Goal: Transaction & Acquisition: Obtain resource

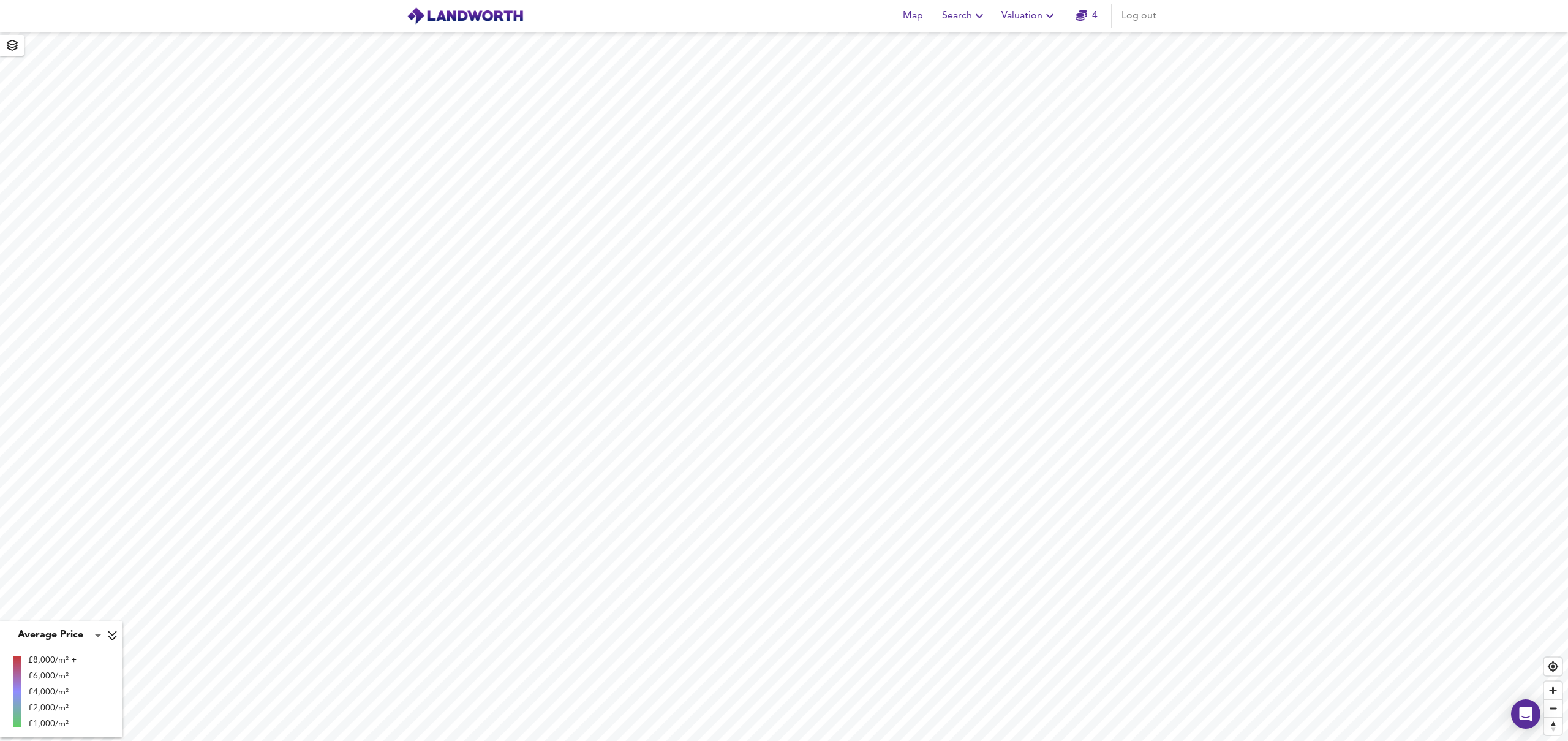
click at [1015, 12] on span "Valuation" at bounding box center [1029, 16] width 56 height 17
click at [1023, 42] on li "New Valuation Report" at bounding box center [1029, 44] width 146 height 22
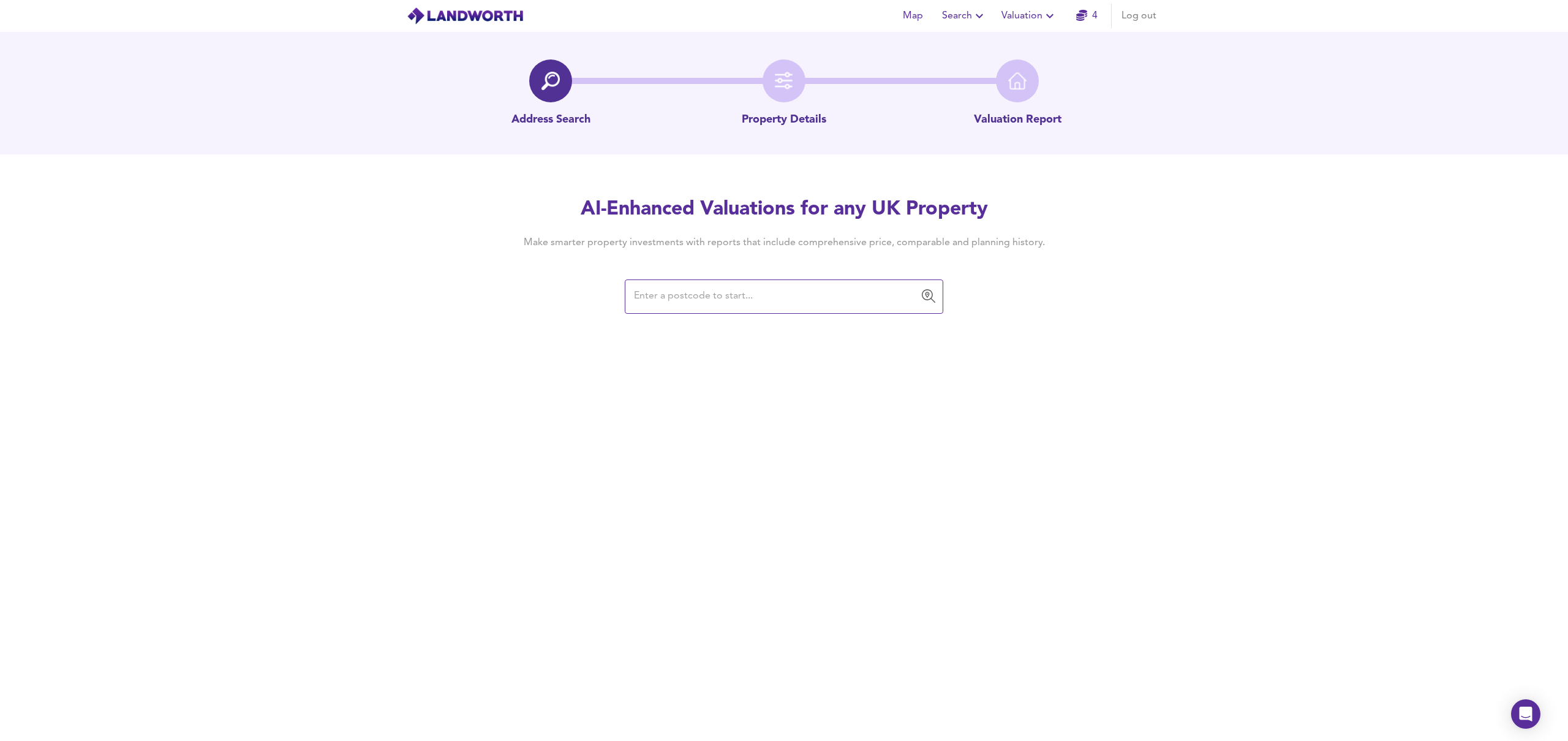
click at [728, 301] on input "text" at bounding box center [775, 296] width 289 height 23
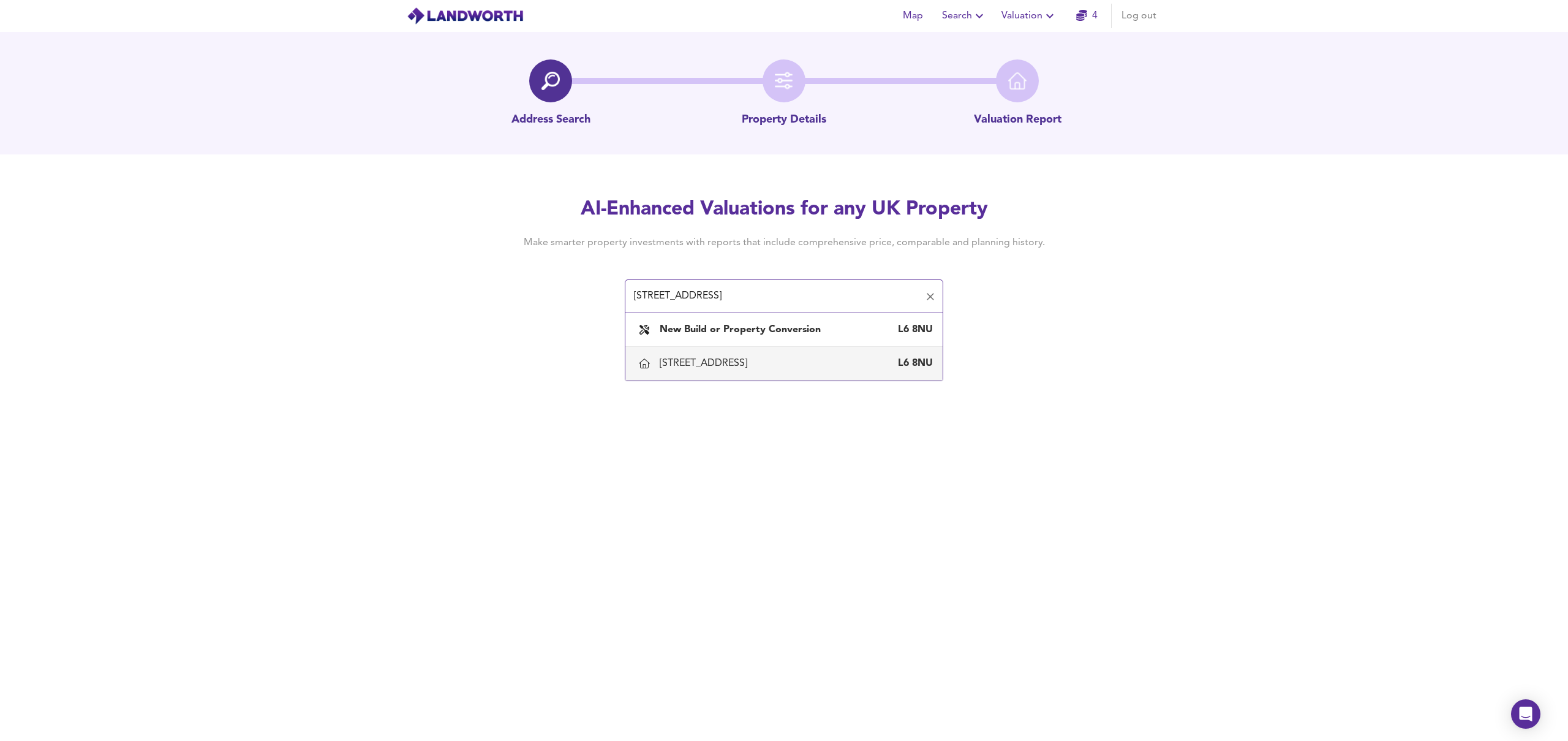
click at [711, 358] on div "11 Elstree Road, Liverpool" at bounding box center [706, 363] width 92 height 13
type input "11 Elstree Road, Liverpool"
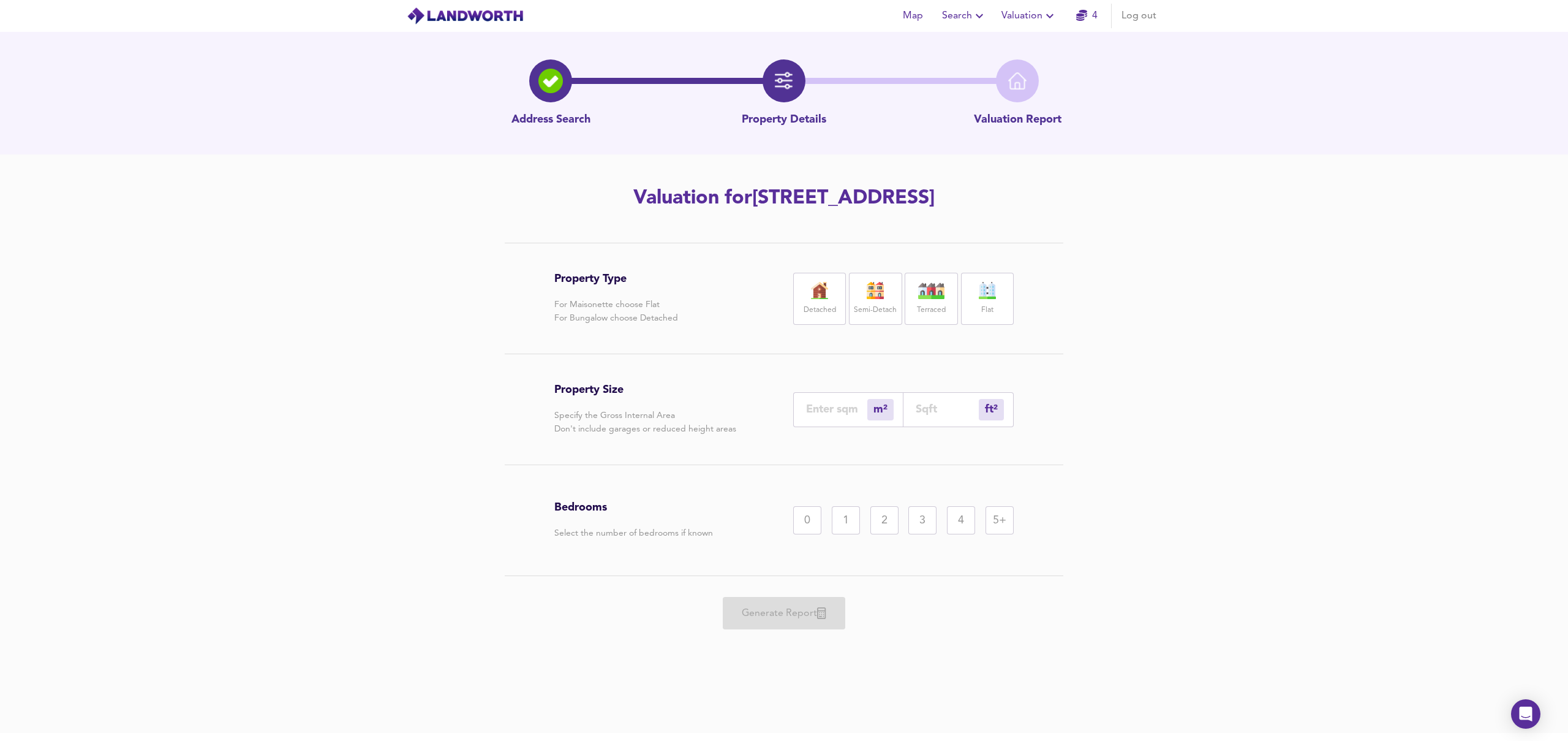
click at [942, 296] on img at bounding box center [931, 290] width 31 height 17
click at [827, 412] on input "number" at bounding box center [836, 409] width 61 height 13
type input "8"
type input "86"
type input "85"
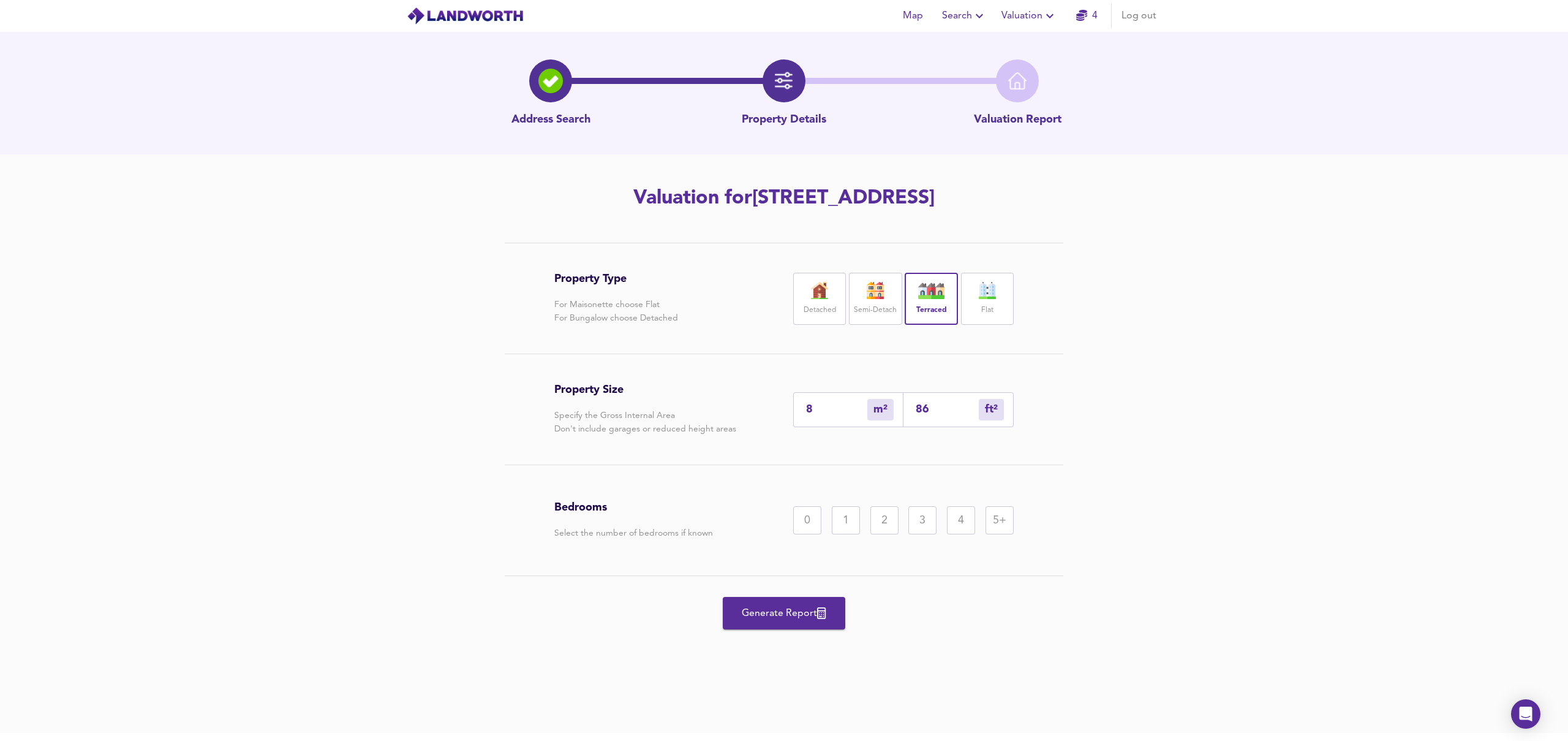
type input "915"
type input "85"
drag, startPoint x: 918, startPoint y: 516, endPoint x: 924, endPoint y: 516, distance: 6.0
click at [918, 516] on div "3" at bounding box center [922, 520] width 28 height 28
click at [771, 613] on span "Generate Report" at bounding box center [784, 614] width 98 height 17
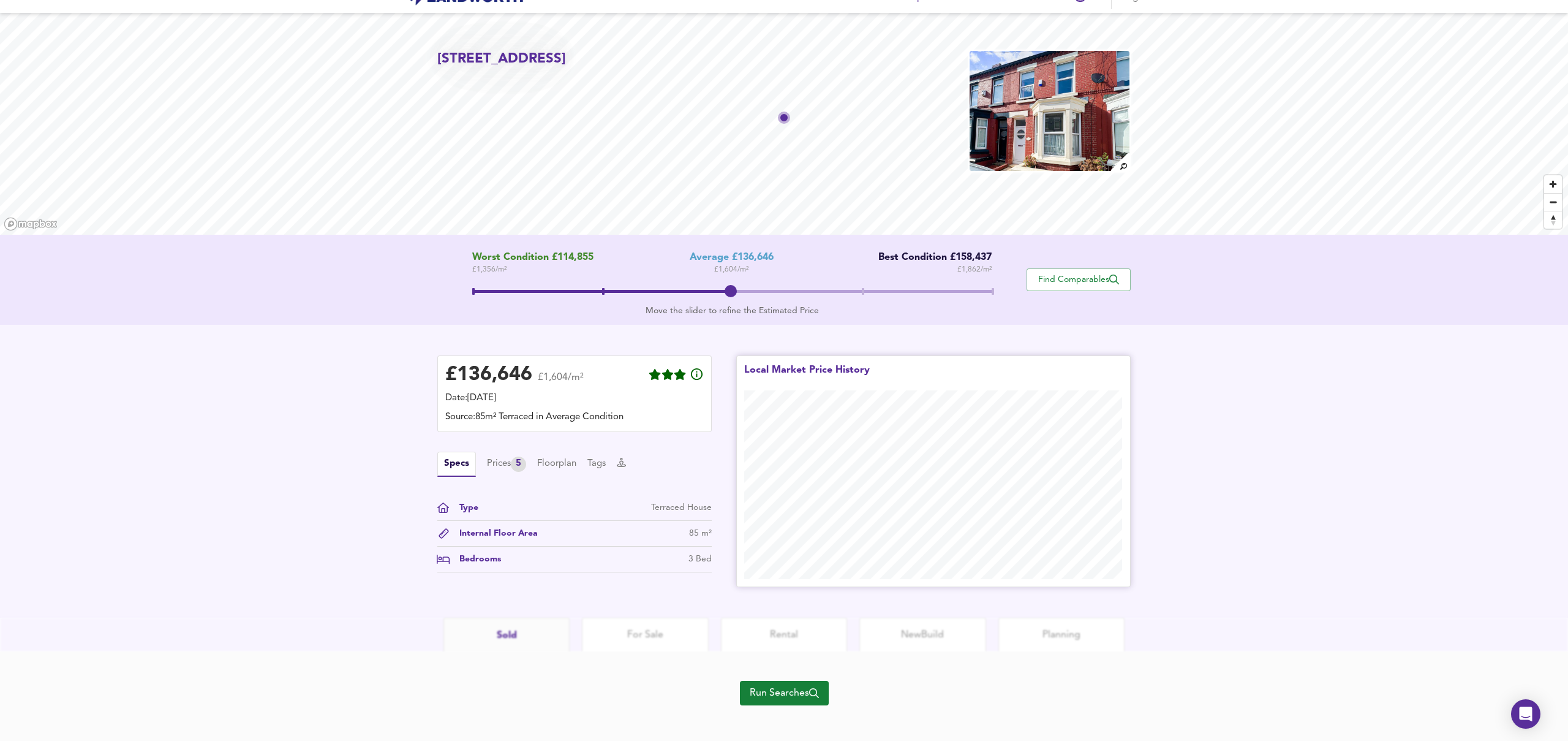
scroll to position [28, 0]
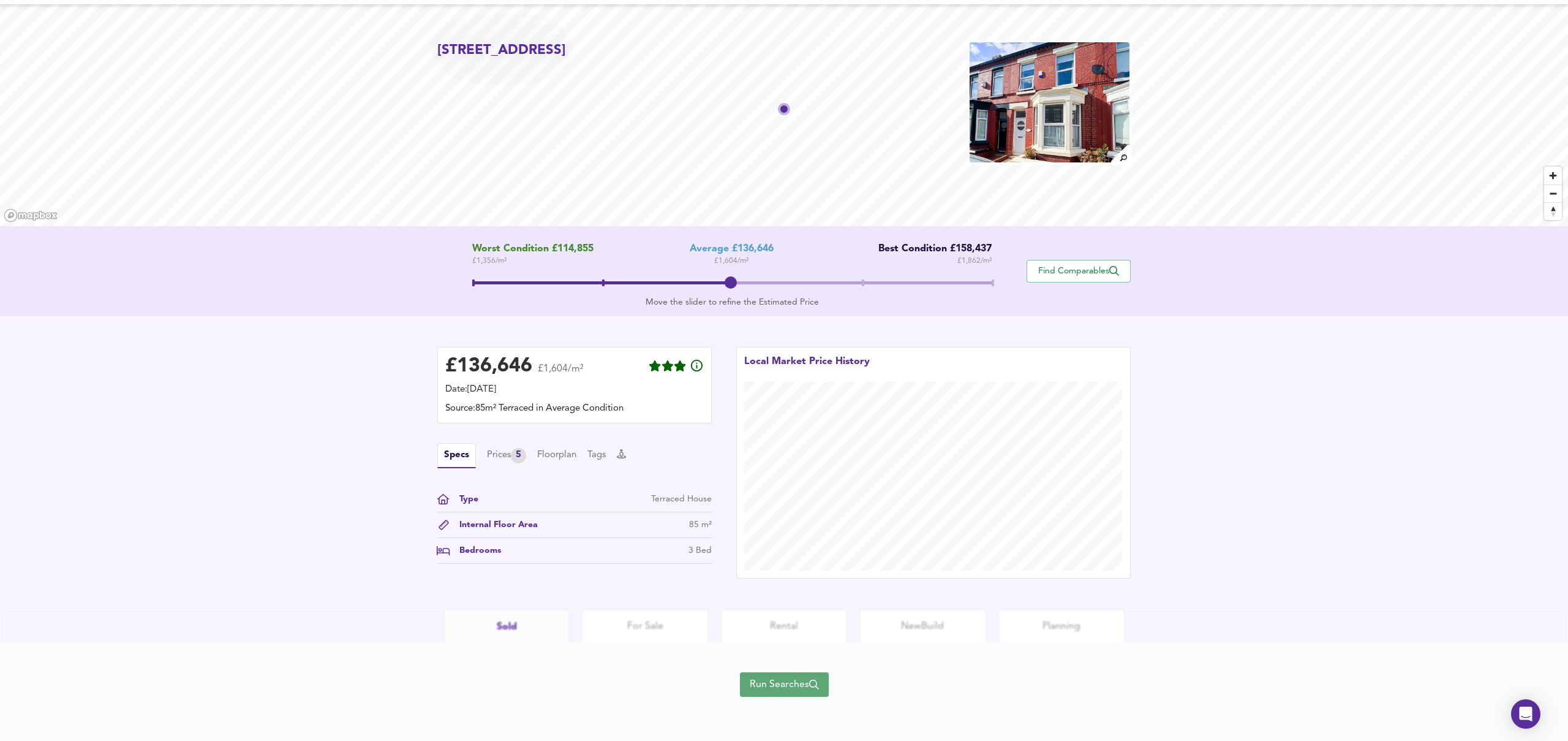
click at [801, 690] on span "Run Searches" at bounding box center [785, 685] width 70 height 17
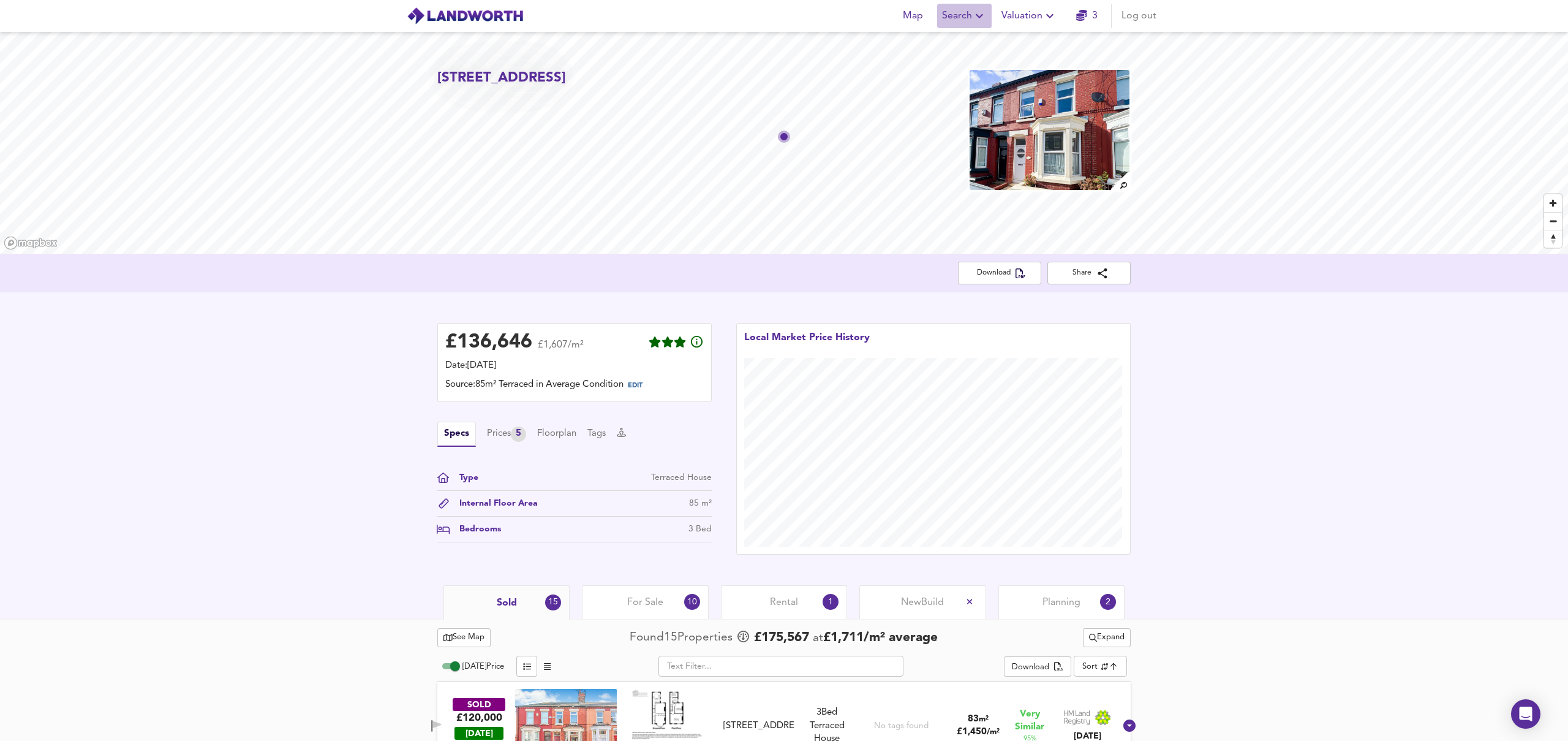
click at [967, 15] on span "Search" at bounding box center [964, 16] width 45 height 17
click at [945, 43] on li "New Search" at bounding box center [964, 44] width 121 height 22
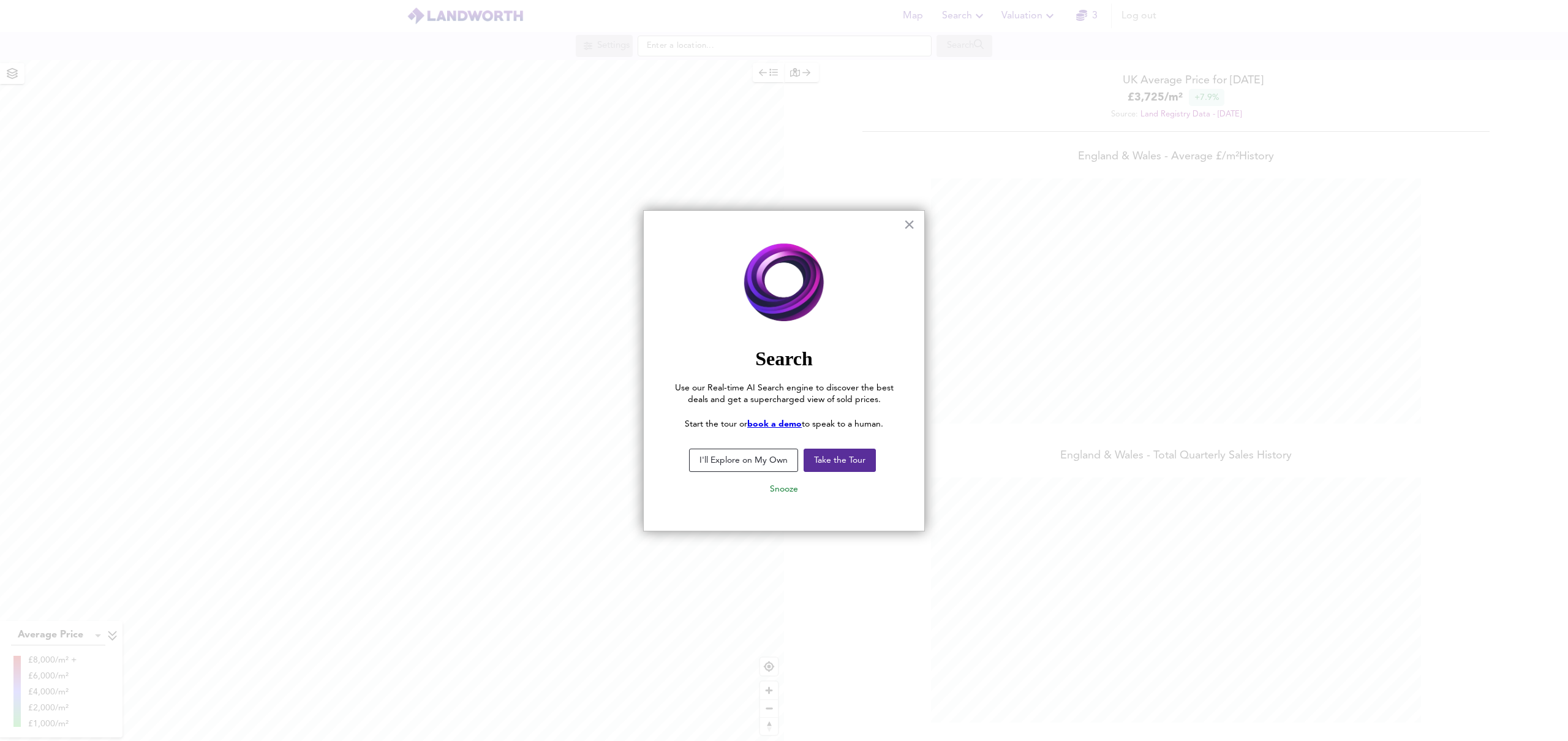
scroll to position [741, 1568]
click at [910, 225] on button "×" at bounding box center [909, 224] width 12 height 20
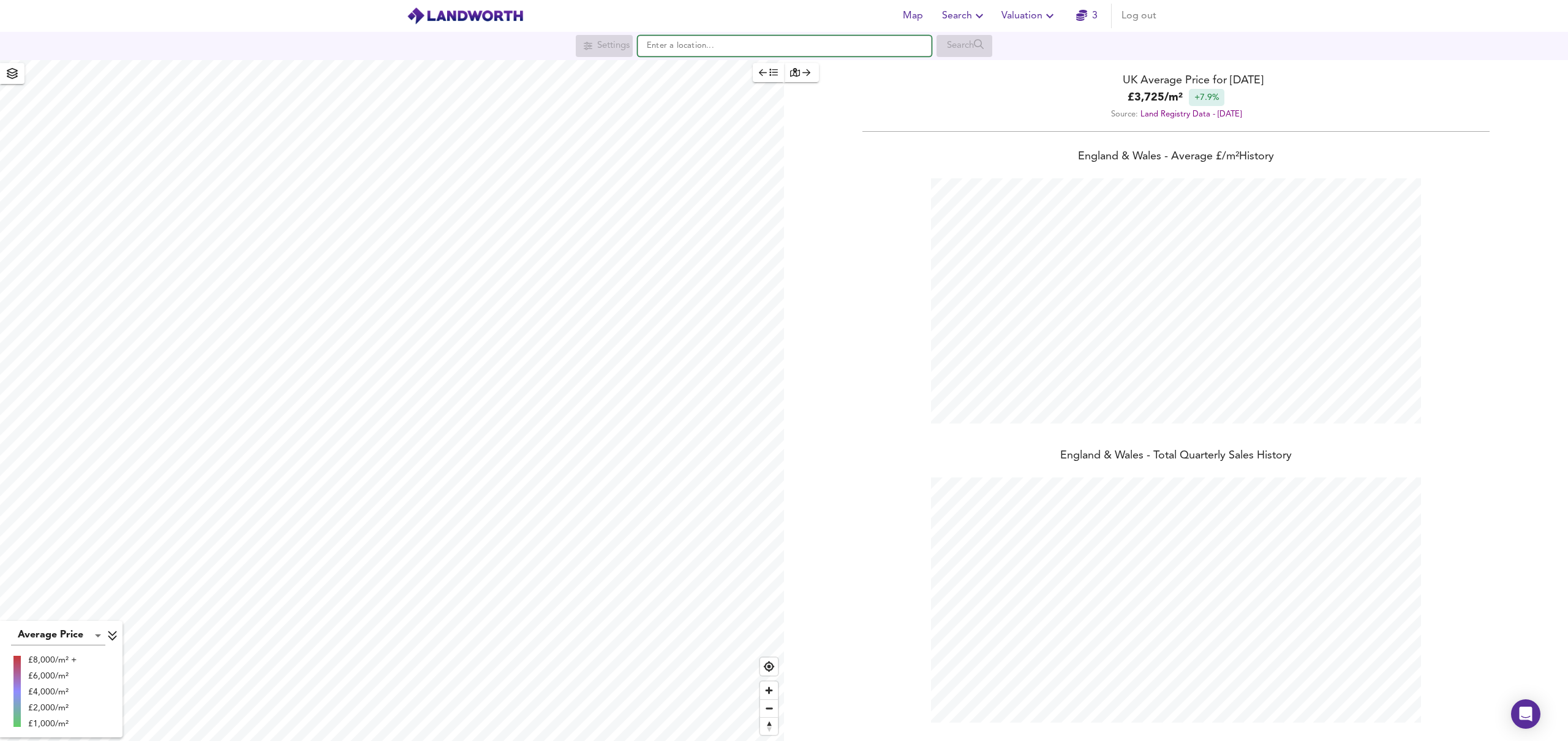
click at [769, 51] on input "text" at bounding box center [785, 46] width 294 height 21
paste input "[STREET_ADDRESS]"
click at [788, 70] on small "[STREET_ADDRESS]" at bounding box center [778, 70] width 64 height 7
type input "[STREET_ADDRESS]"
checkbox input "false"
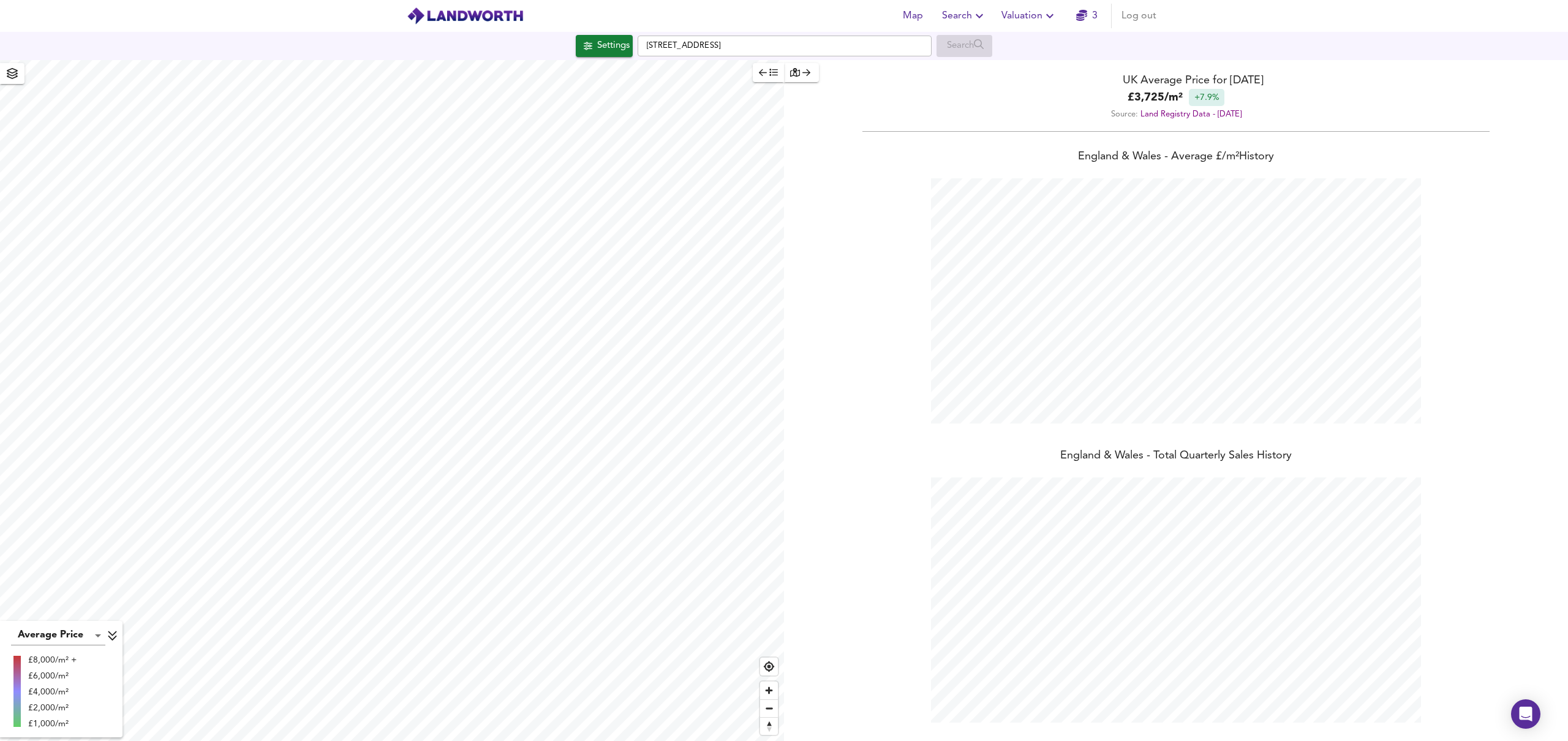
checkbox input "true"
click at [1031, 10] on span "Valuation" at bounding box center [1029, 16] width 56 height 17
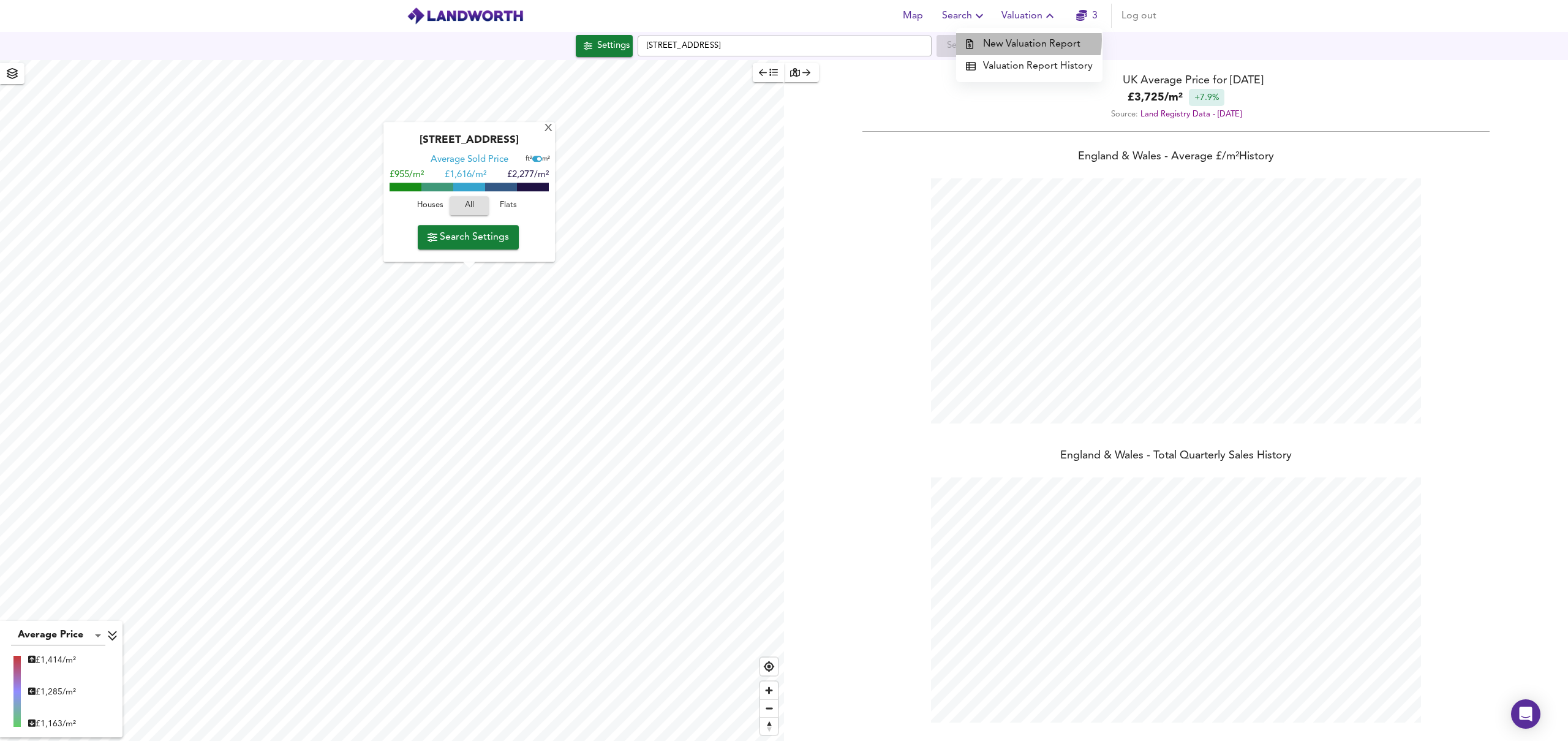
click at [1019, 40] on li "New Valuation Report" at bounding box center [1029, 44] width 146 height 22
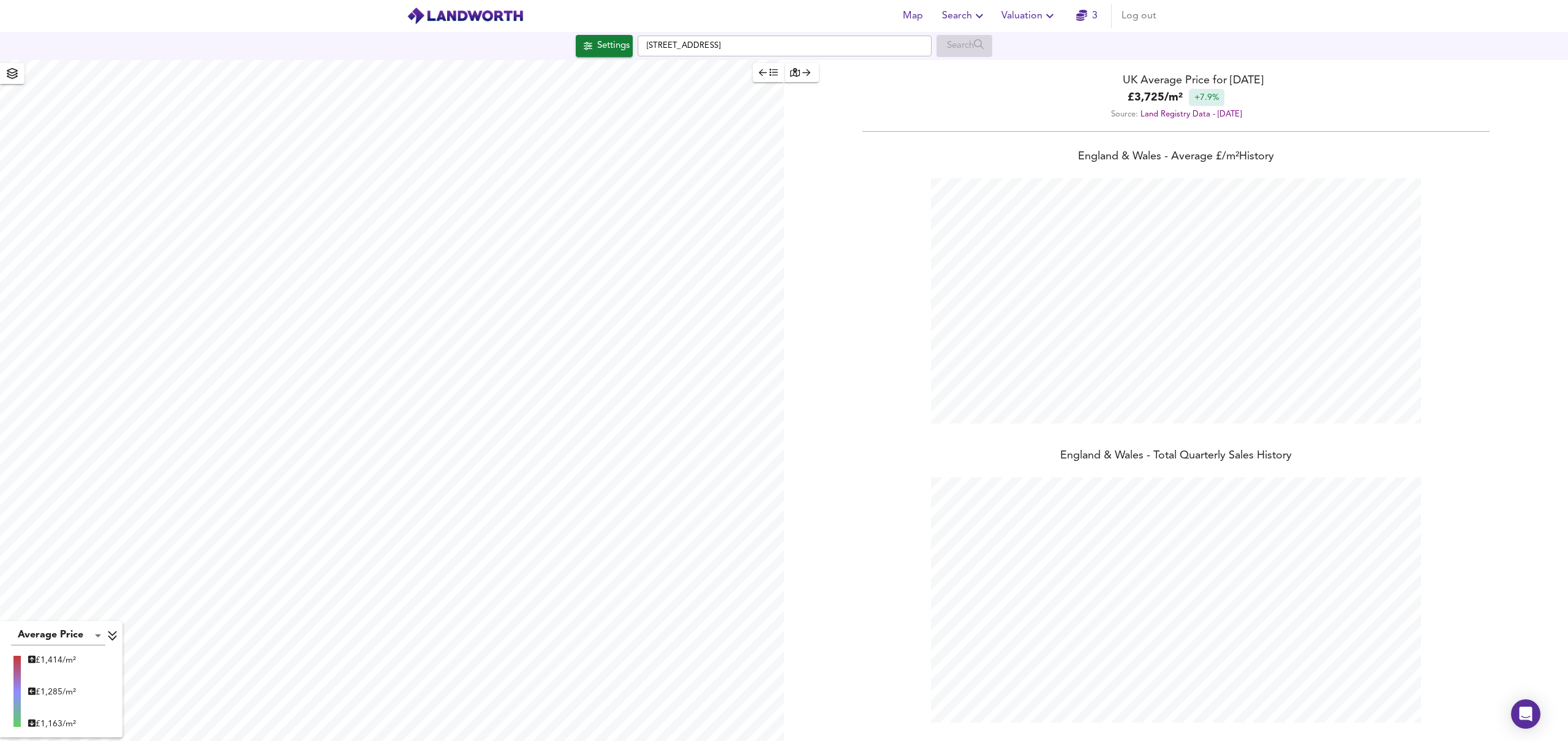
scroll to position [741, 1568]
drag, startPoint x: 887, startPoint y: 43, endPoint x: 917, endPoint y: 45, distance: 30.1
click at [888, 43] on input "[STREET_ADDRESS]" at bounding box center [785, 46] width 294 height 21
click at [956, 45] on div "Search" at bounding box center [964, 46] width 56 height 22
click at [869, 43] on input "[STREET_ADDRESS]" at bounding box center [785, 46] width 294 height 21
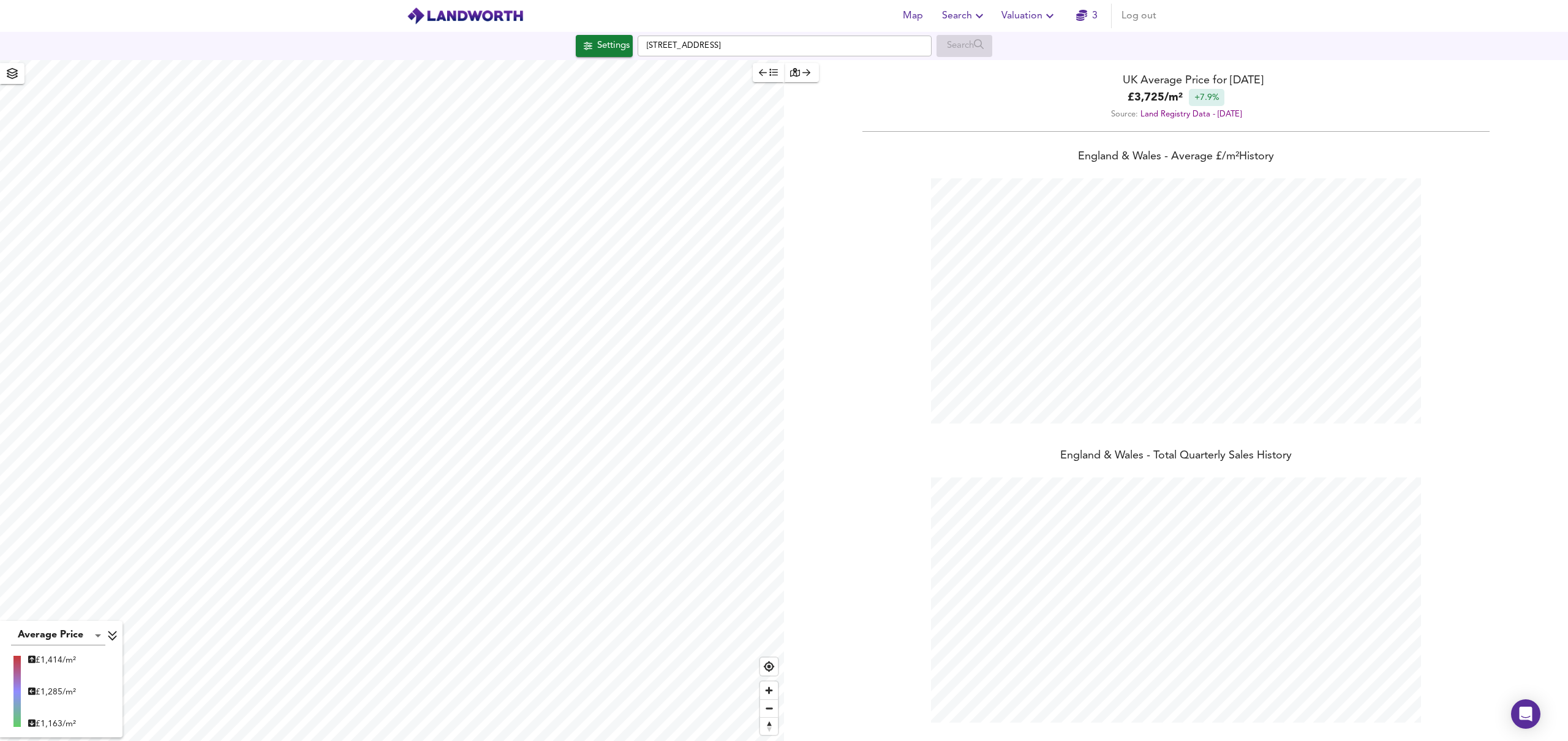
click at [804, 68] on icon "button" at bounding box center [806, 72] width 8 height 9
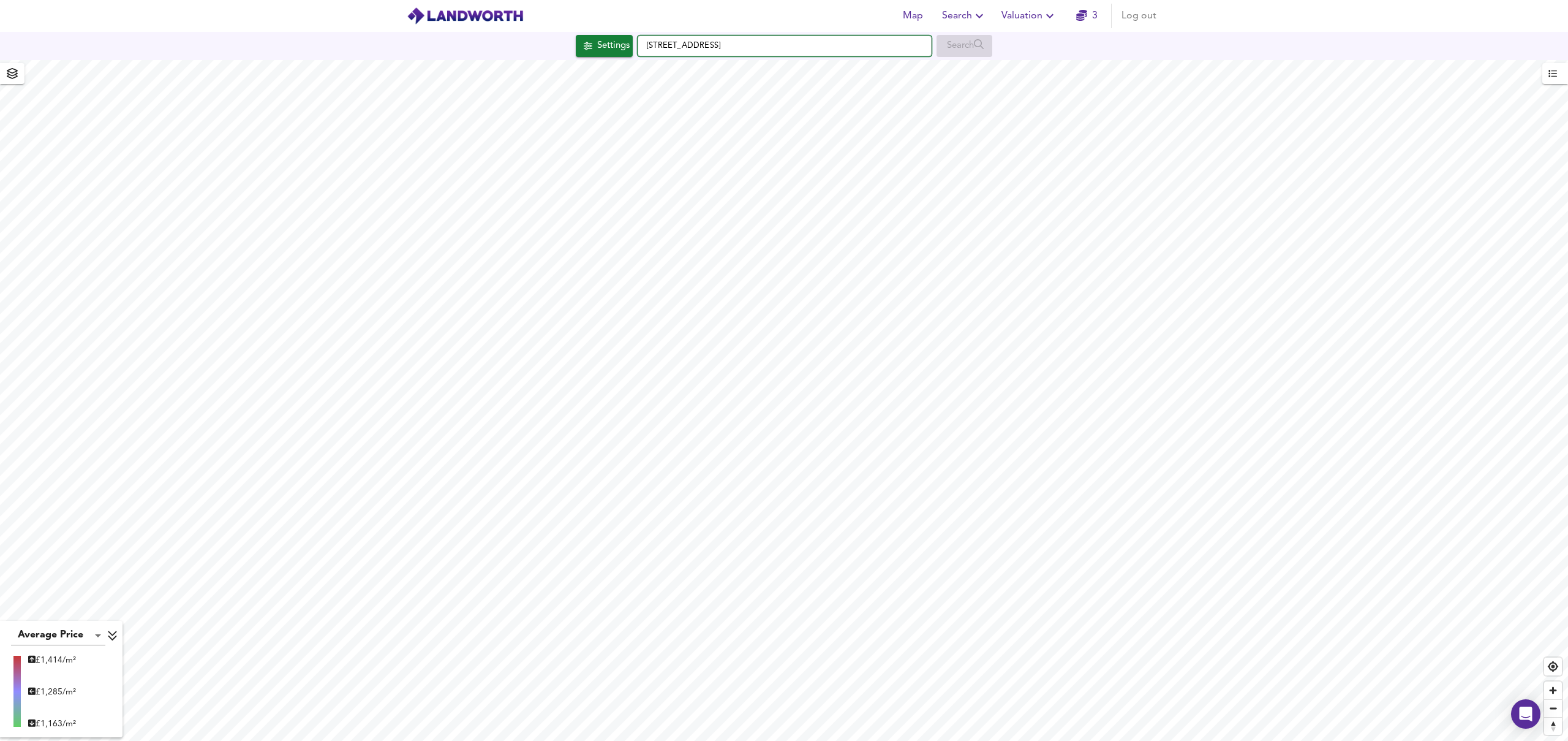
click at [861, 49] on input "[STREET_ADDRESS]" at bounding box center [785, 46] width 294 height 21
click at [853, 48] on input "[STREET_ADDRESS]" at bounding box center [785, 46] width 294 height 21
click at [763, 72] on small "[STREET_ADDRESS]" at bounding box center [778, 70] width 64 height 7
type input "[STREET_ADDRESS]"
checkbox input "false"
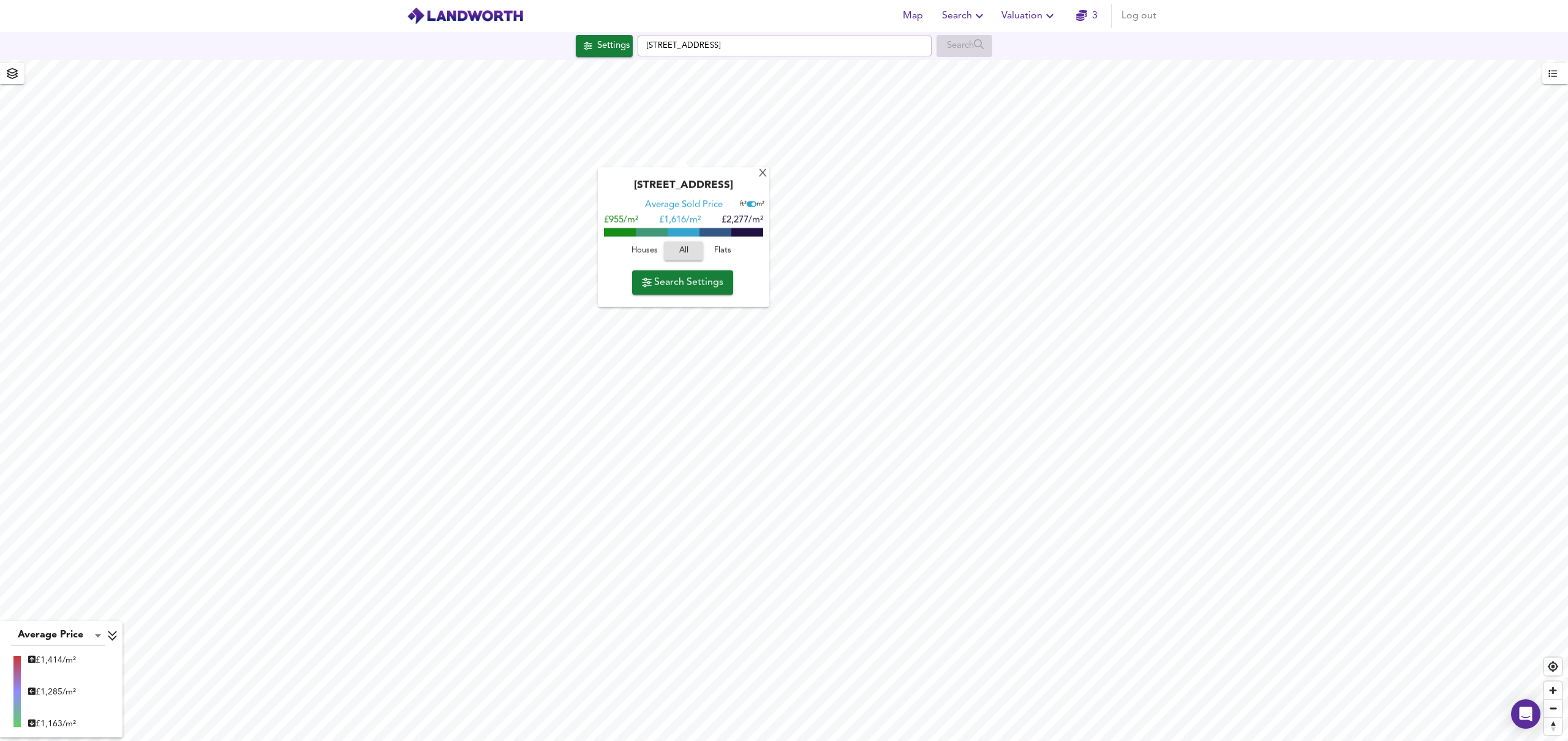
click at [1023, 13] on span "Valuation" at bounding box center [1029, 16] width 56 height 17
click at [1024, 37] on li "New Valuation Report" at bounding box center [1029, 44] width 146 height 22
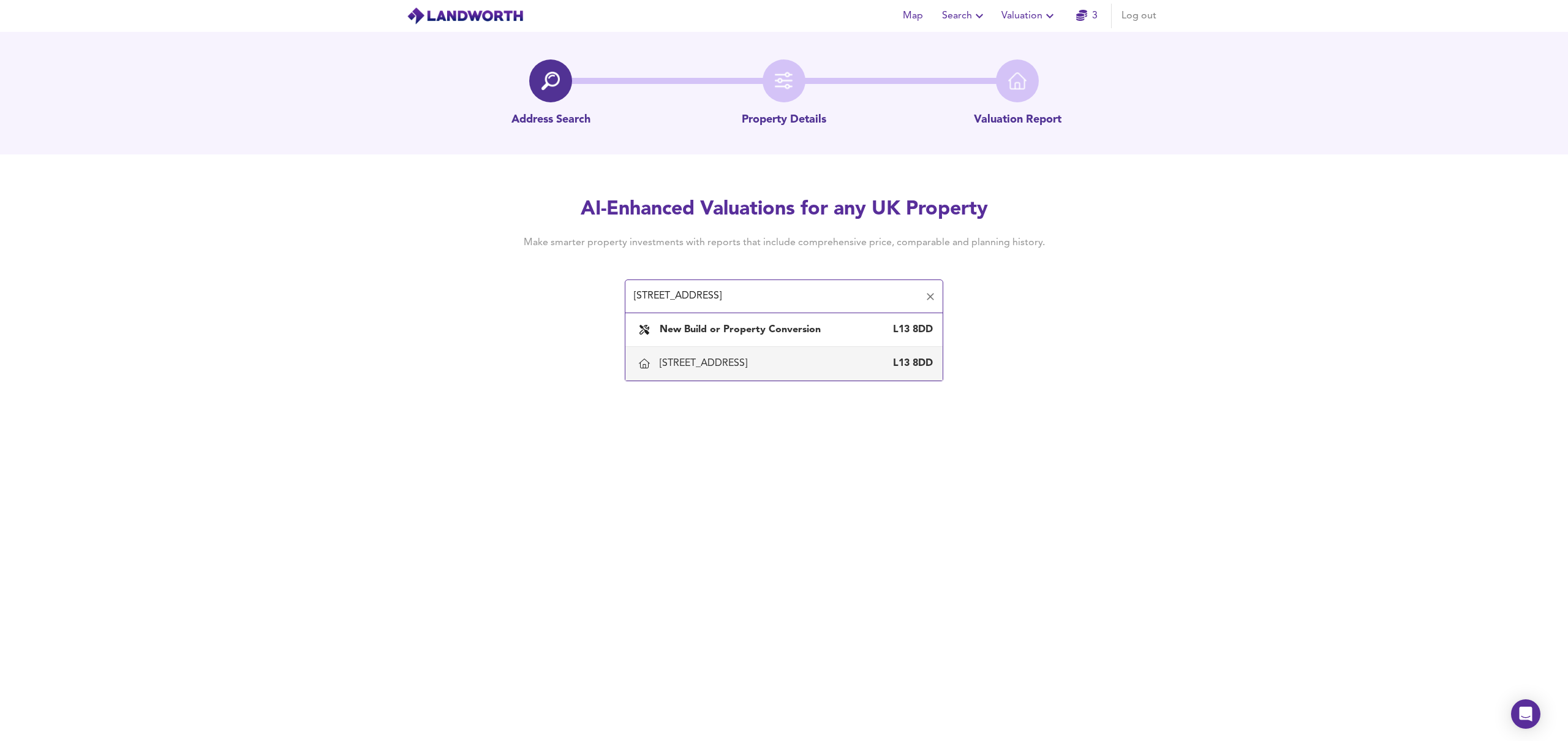
click at [722, 359] on div "[STREET_ADDRESS]" at bounding box center [706, 363] width 92 height 13
type input "[STREET_ADDRESS]"
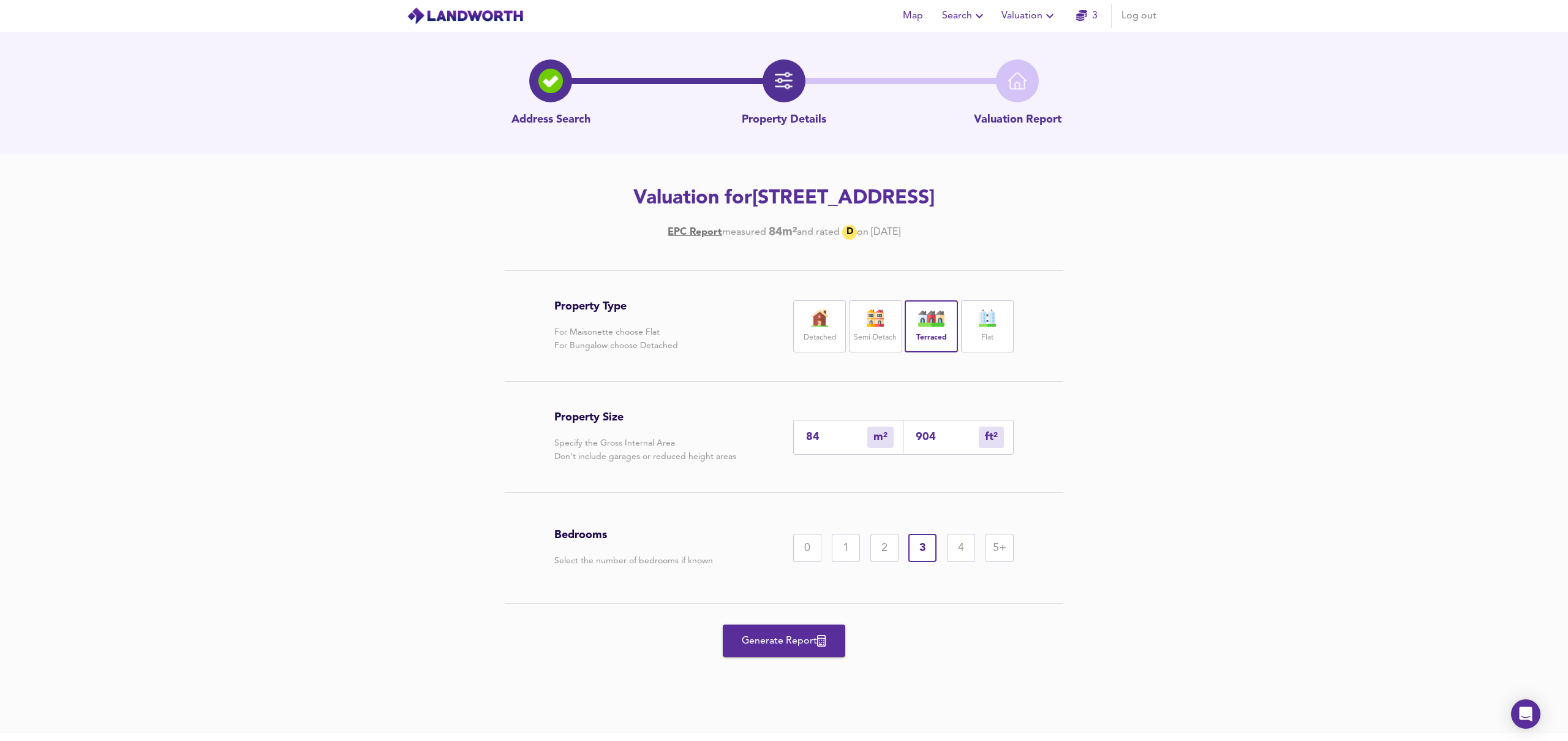
click at [788, 641] on span "Generate Report" at bounding box center [784, 641] width 98 height 17
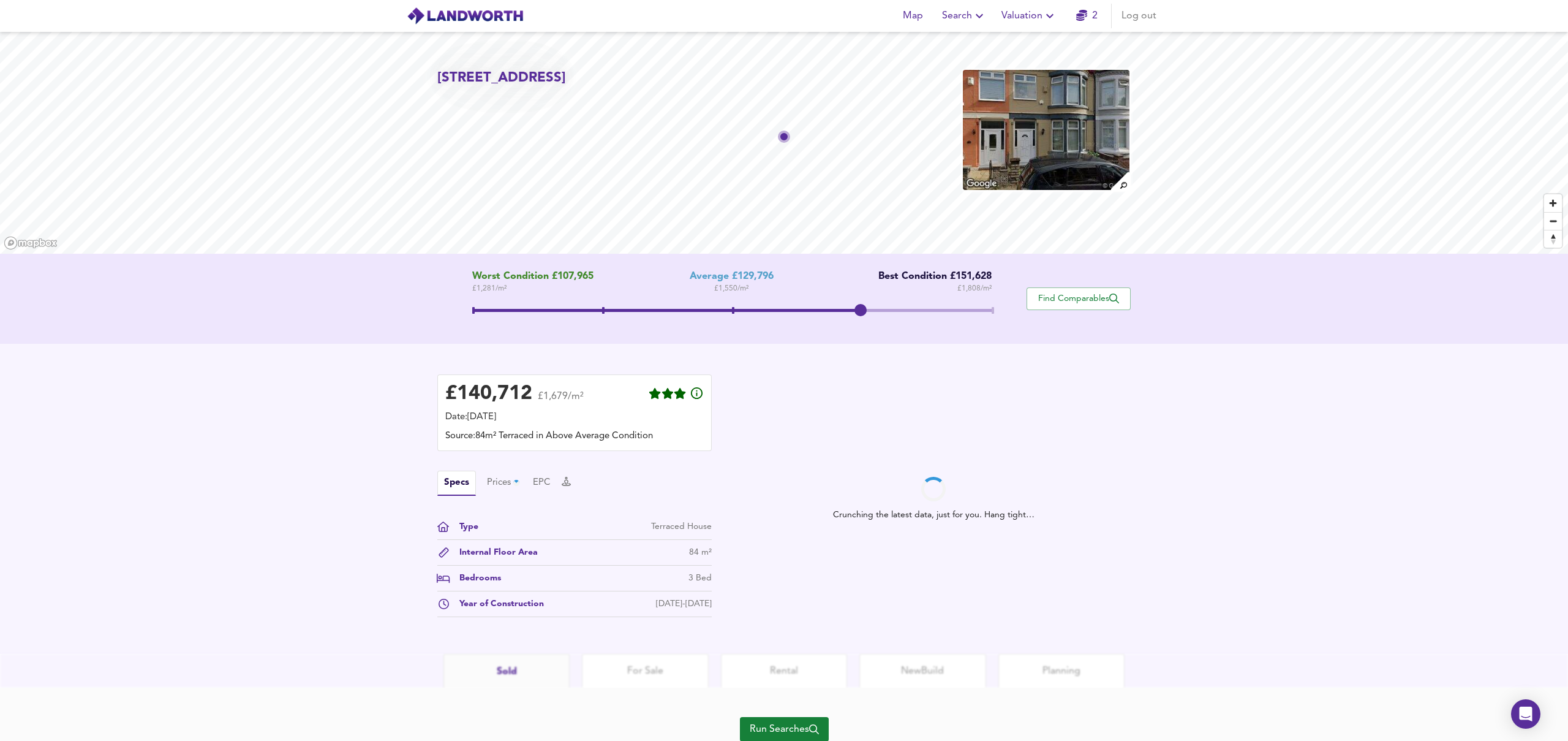
drag, startPoint x: 733, startPoint y: 305, endPoint x: 853, endPoint y: 304, distance: 120.0
click at [854, 304] on span at bounding box center [860, 309] width 12 height 12
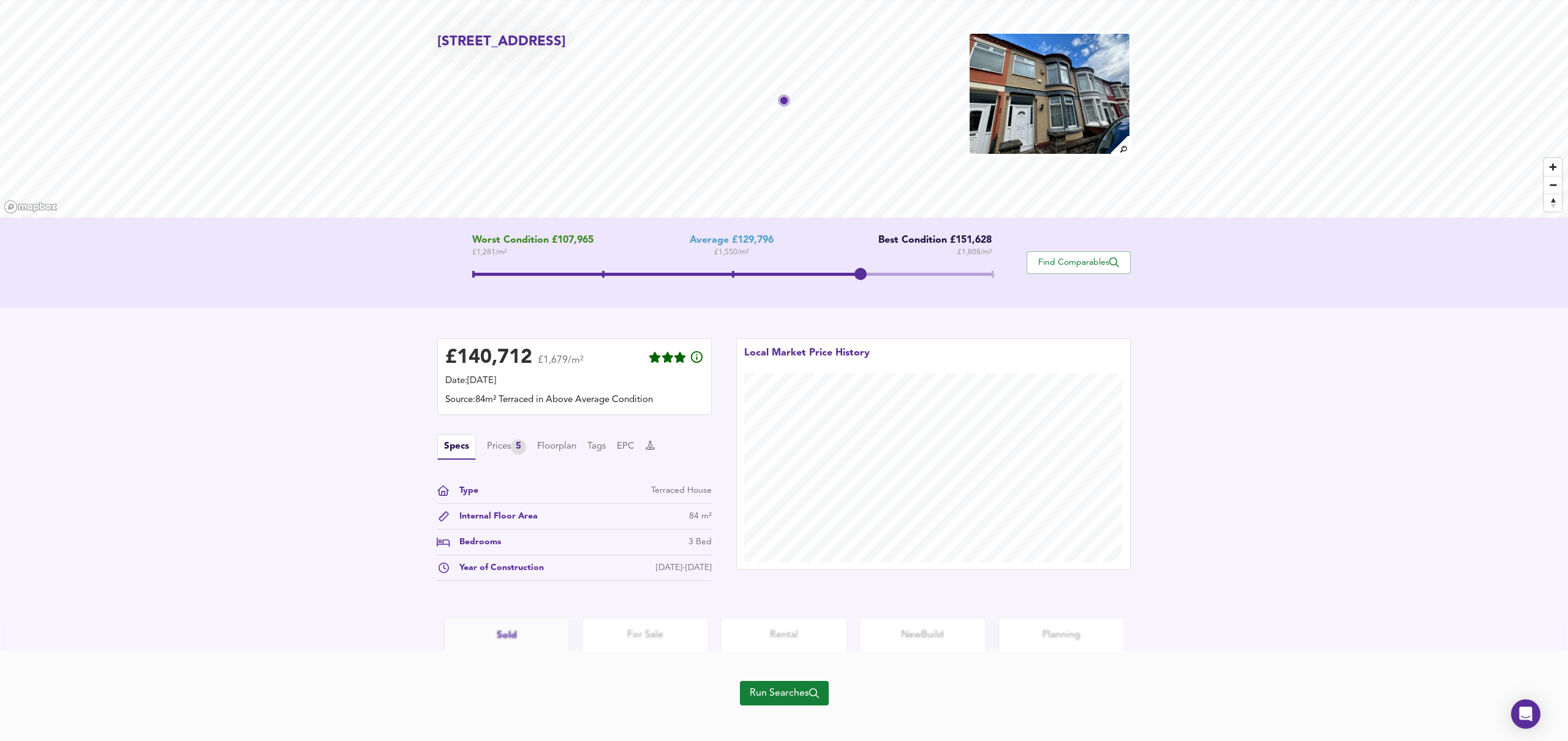
scroll to position [45, 0]
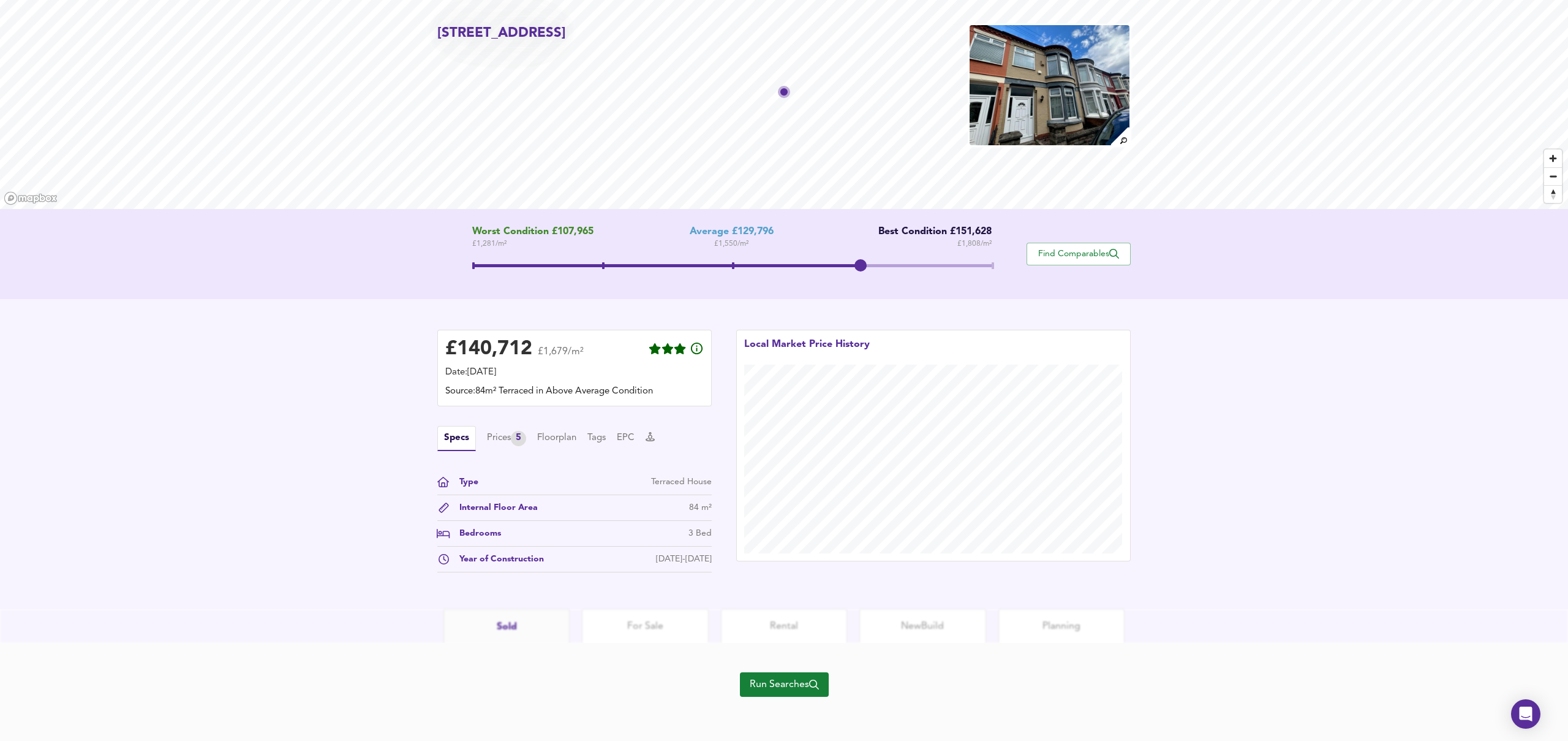
click at [788, 685] on span "Run Searches" at bounding box center [785, 685] width 70 height 17
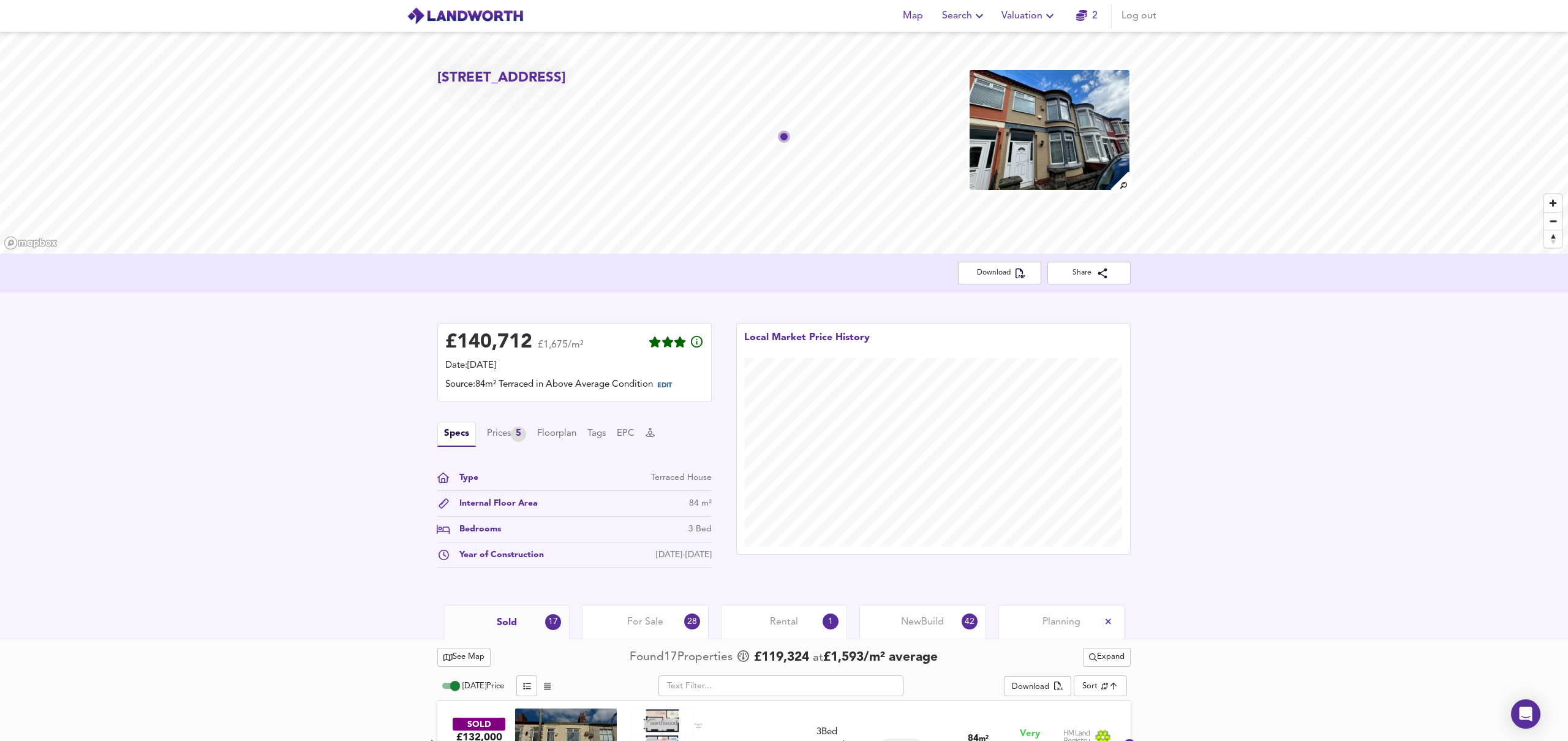
click at [1027, 15] on span "Valuation" at bounding box center [1029, 16] width 56 height 17
click at [1025, 15] on span "Valuation" at bounding box center [1029, 16] width 56 height 17
click at [1033, 43] on li "New Valuation Report" at bounding box center [1029, 44] width 146 height 22
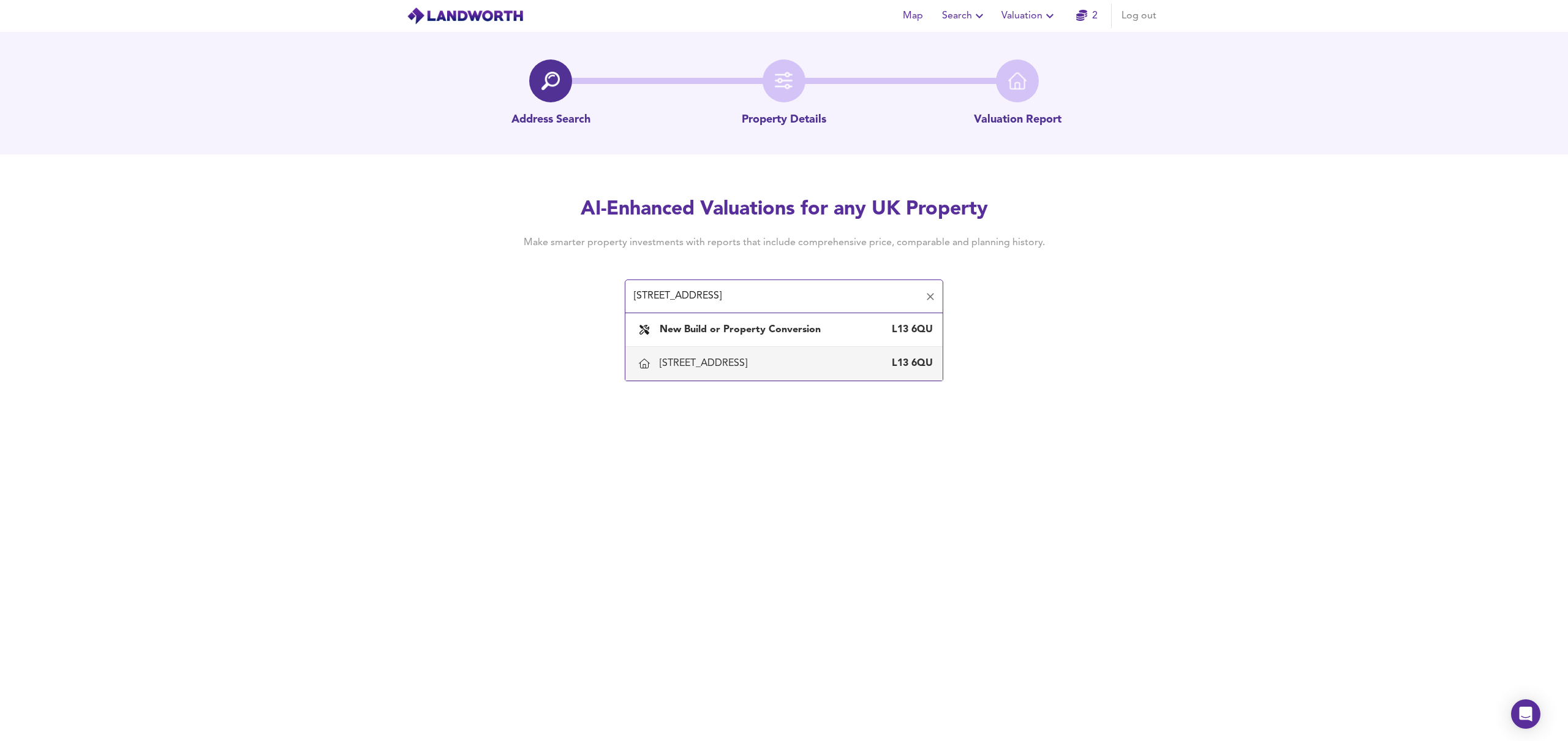
click at [730, 361] on div "[STREET_ADDRESS]" at bounding box center [706, 363] width 92 height 13
type input "[STREET_ADDRESS]"
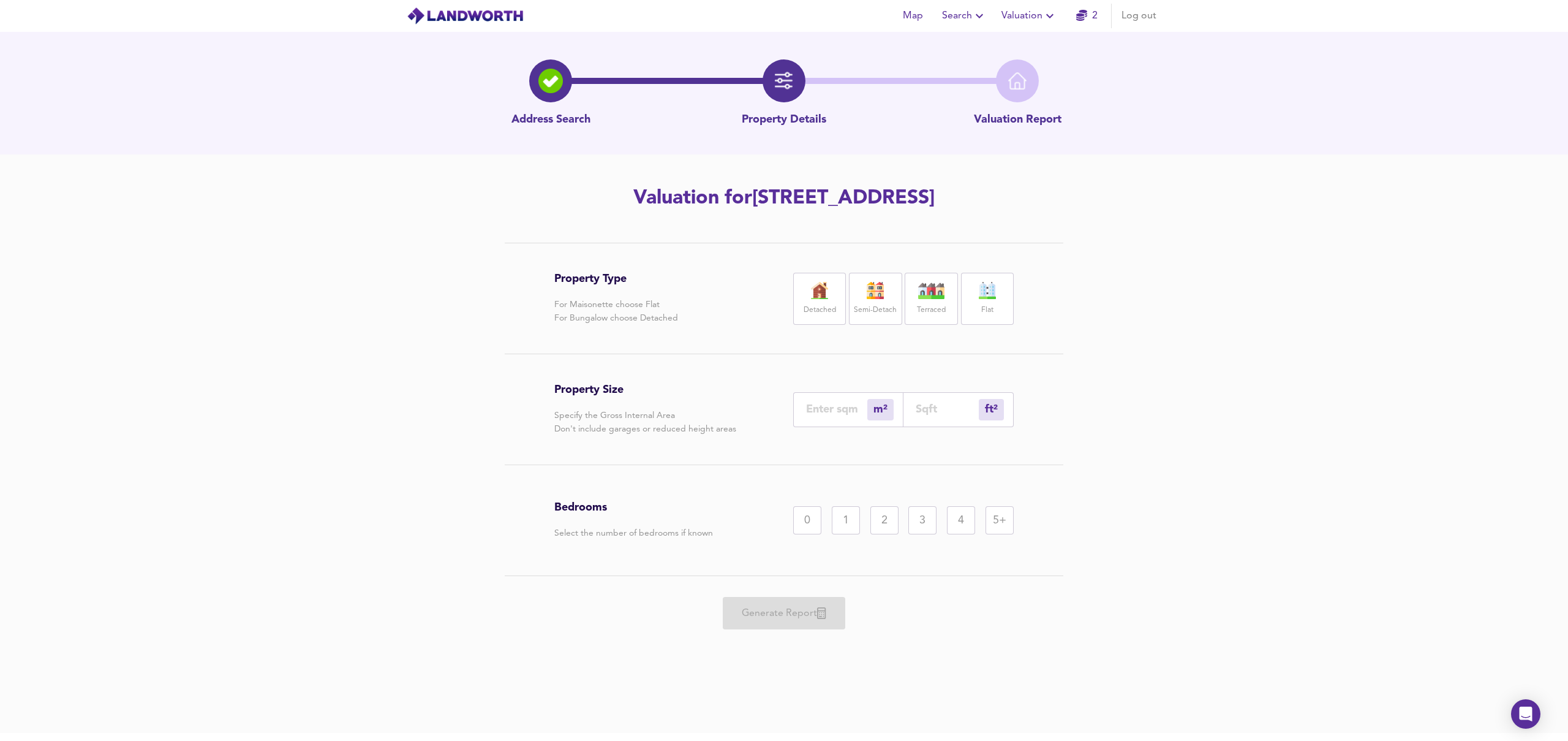
click at [932, 293] on img at bounding box center [931, 290] width 31 height 17
click at [850, 407] on input "number" at bounding box center [836, 409] width 61 height 13
type input "9"
type input "97"
type input "95"
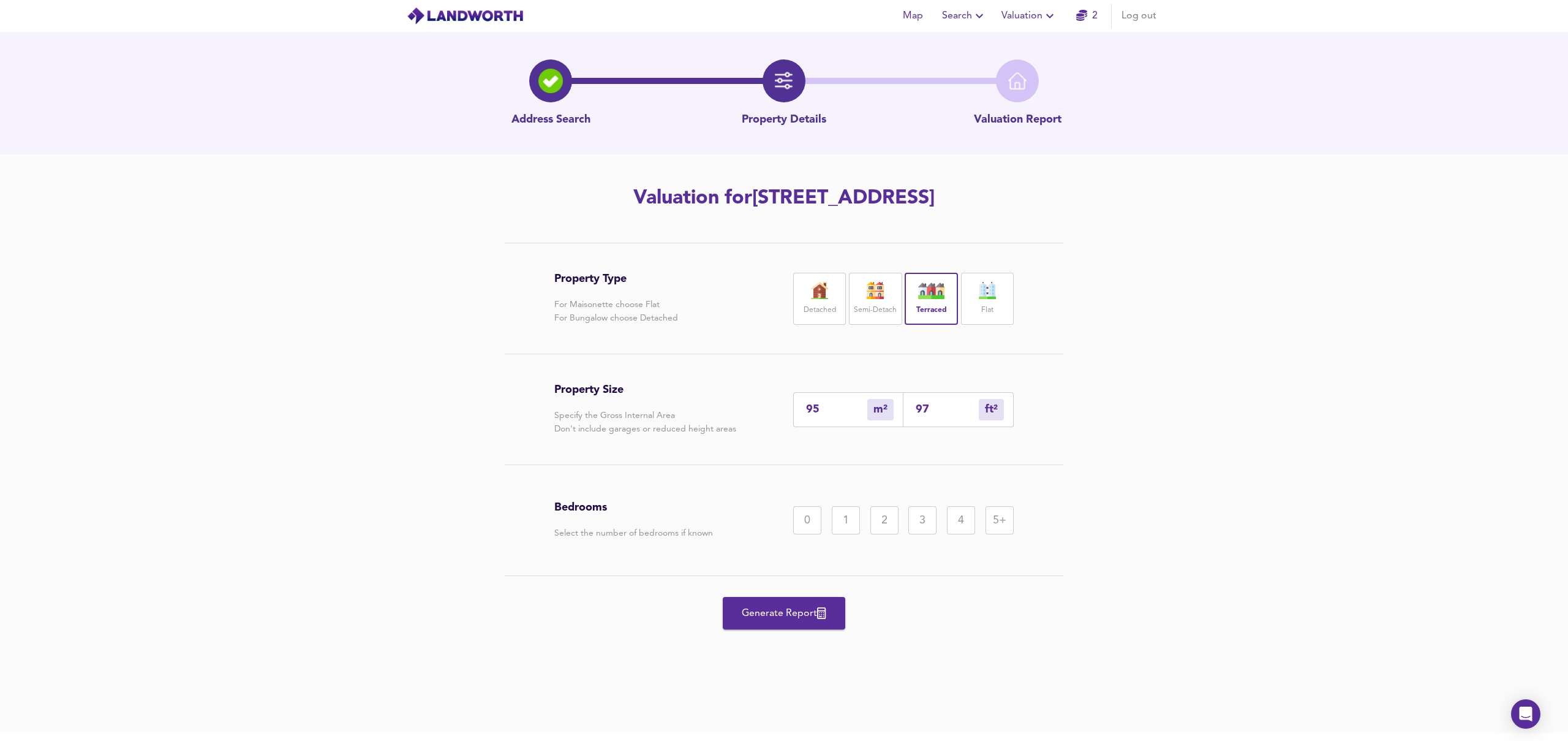
type input "1023"
type input "95"
click at [925, 517] on div "3" at bounding box center [922, 520] width 28 height 28
drag, startPoint x: 775, startPoint y: 616, endPoint x: 783, endPoint y: 617, distance: 8.1
click at [775, 617] on span "Generate Report" at bounding box center [784, 614] width 98 height 17
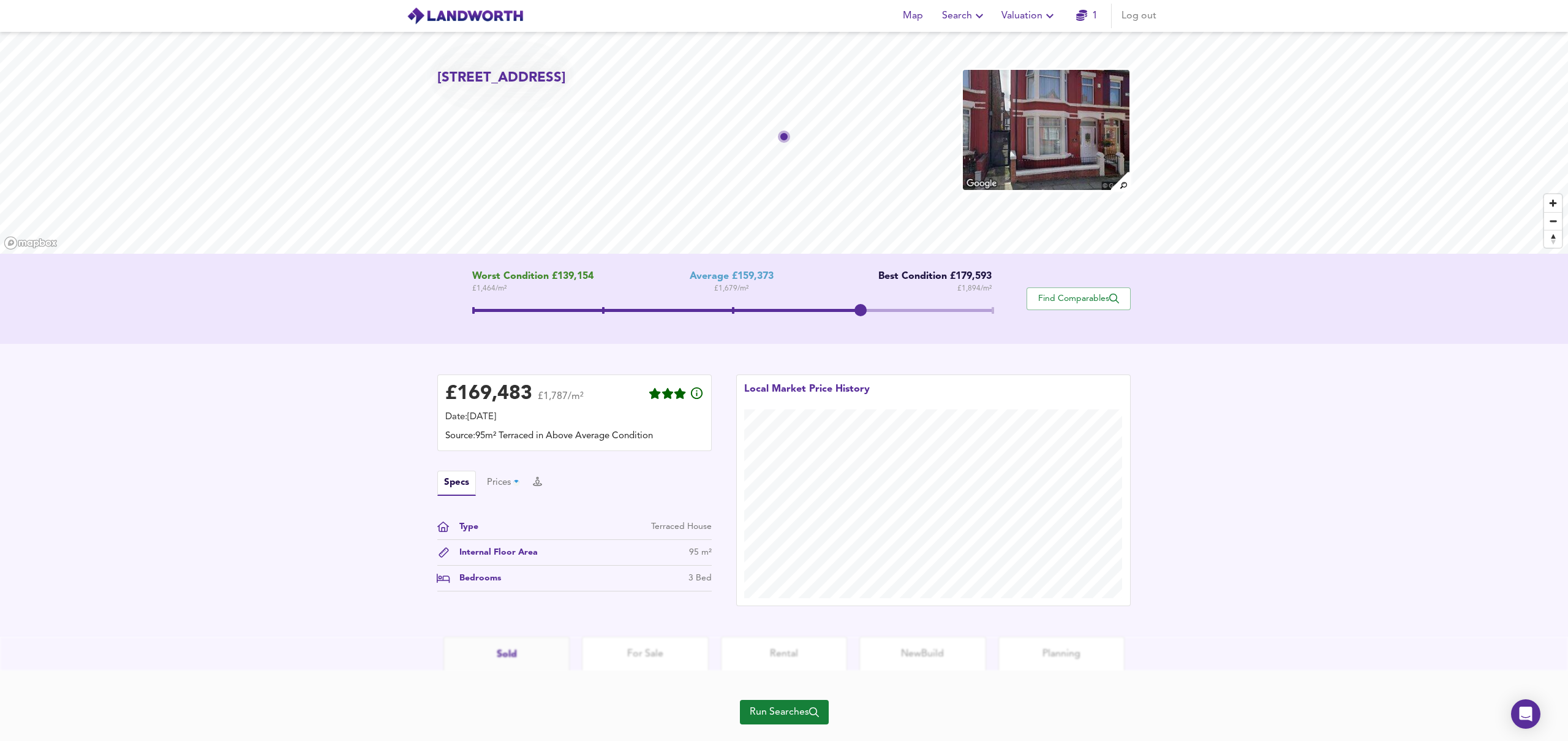
drag, startPoint x: 727, startPoint y: 306, endPoint x: 869, endPoint y: 315, distance: 142.3
click at [867, 315] on span at bounding box center [860, 309] width 12 height 12
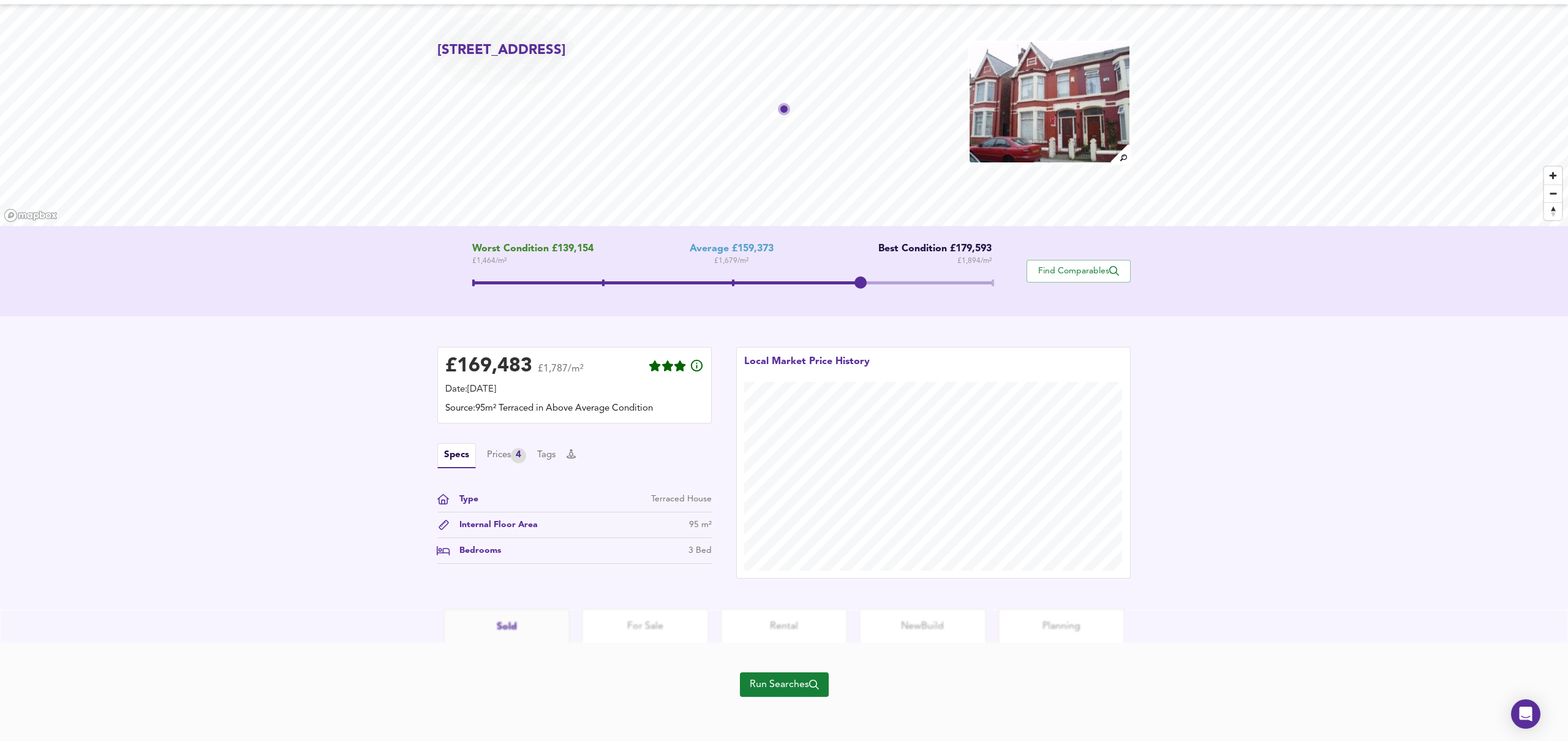
click at [777, 683] on span "Run Searches" at bounding box center [785, 685] width 70 height 17
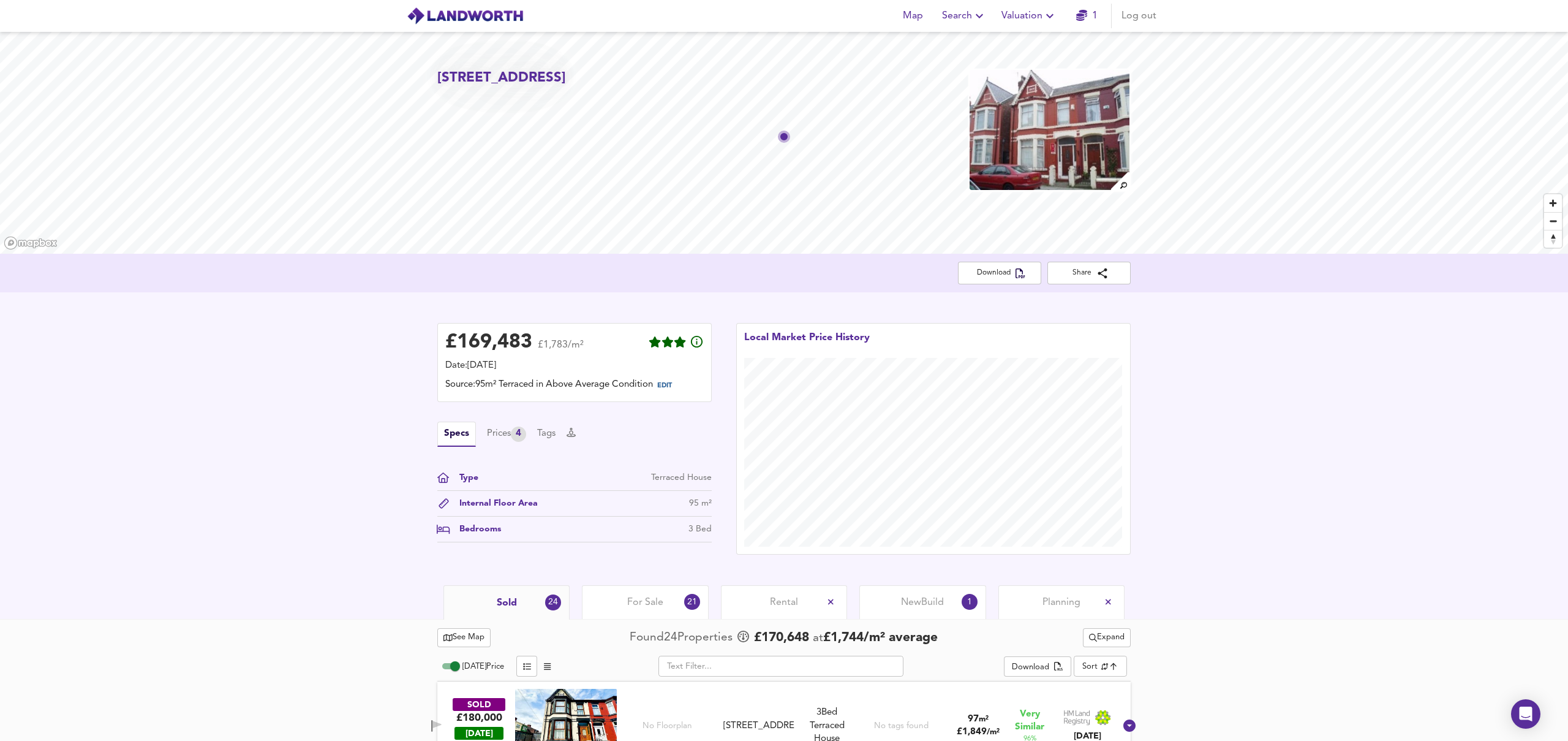
click at [765, 591] on div "Rental" at bounding box center [784, 602] width 126 height 34
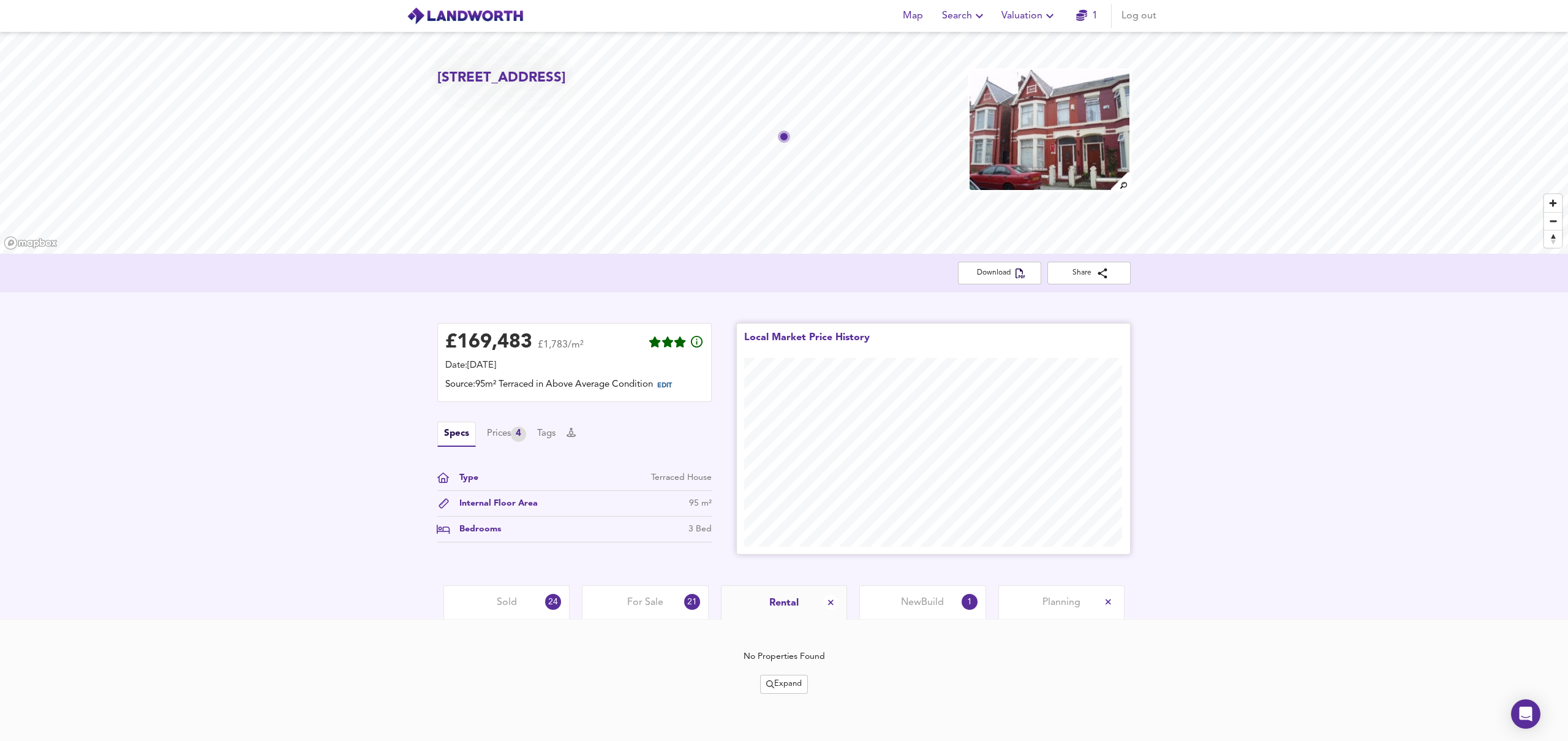
scroll to position [1, 0]
click at [776, 687] on span "Expand" at bounding box center [783, 684] width 36 height 14
click at [801, 619] on li "¼ mile ½ mile" at bounding box center [785, 620] width 115 height 20
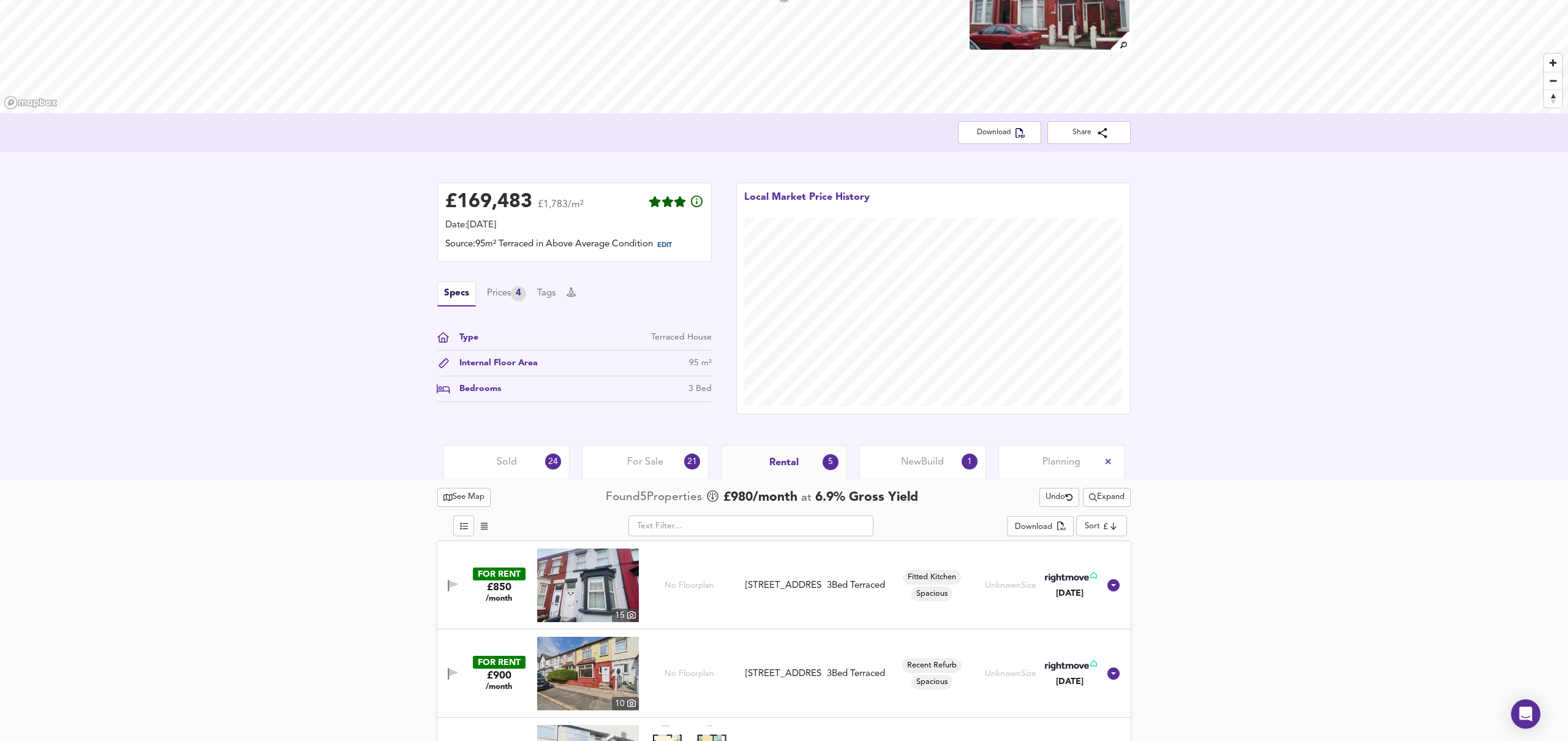
scroll to position [0, 0]
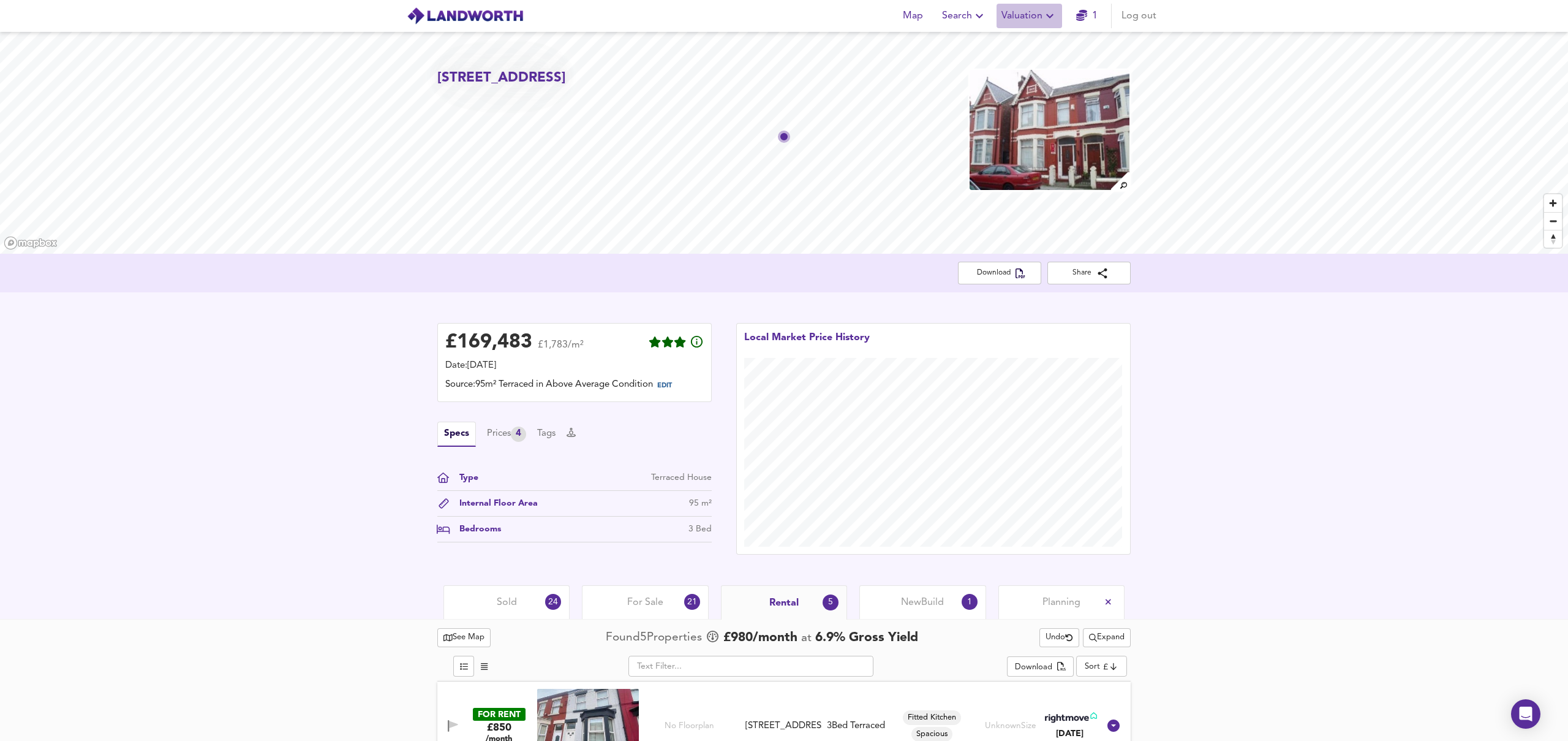
click at [1035, 12] on span "Valuation" at bounding box center [1029, 16] width 56 height 17
click at [1023, 68] on li "Valuation Report History" at bounding box center [1029, 66] width 146 height 22
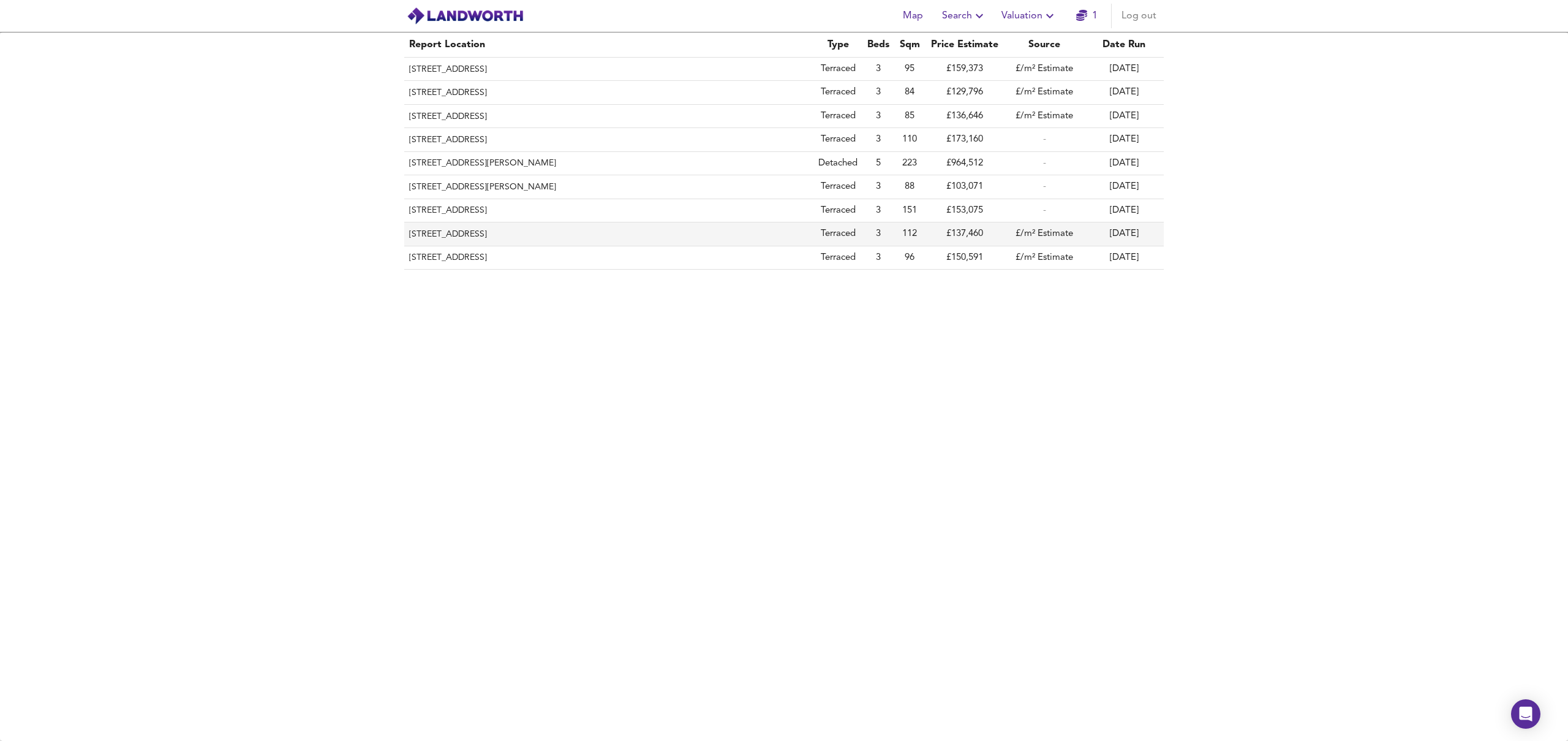
click at [494, 233] on th "[STREET_ADDRESS]" at bounding box center [609, 233] width 409 height 23
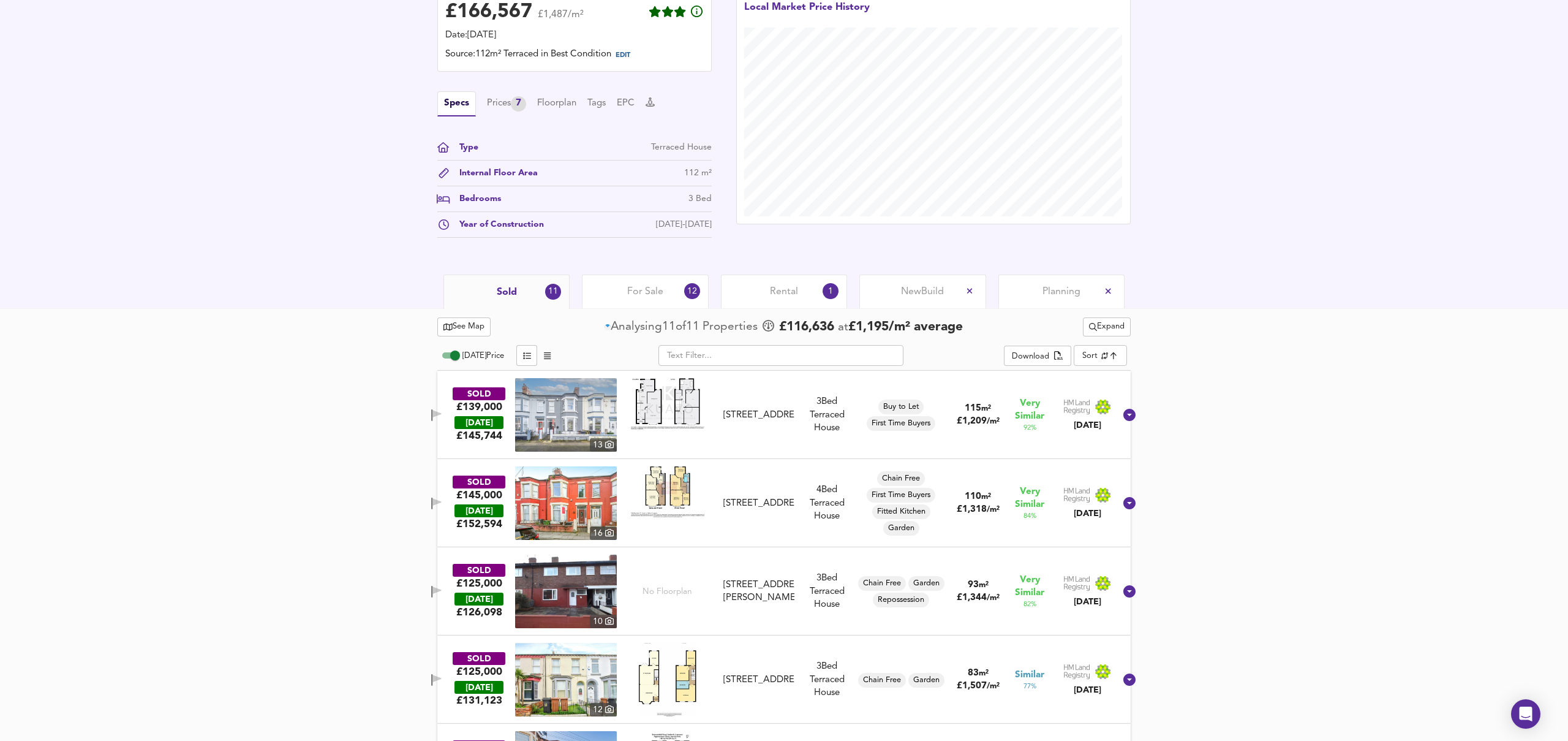
scroll to position [353, 0]
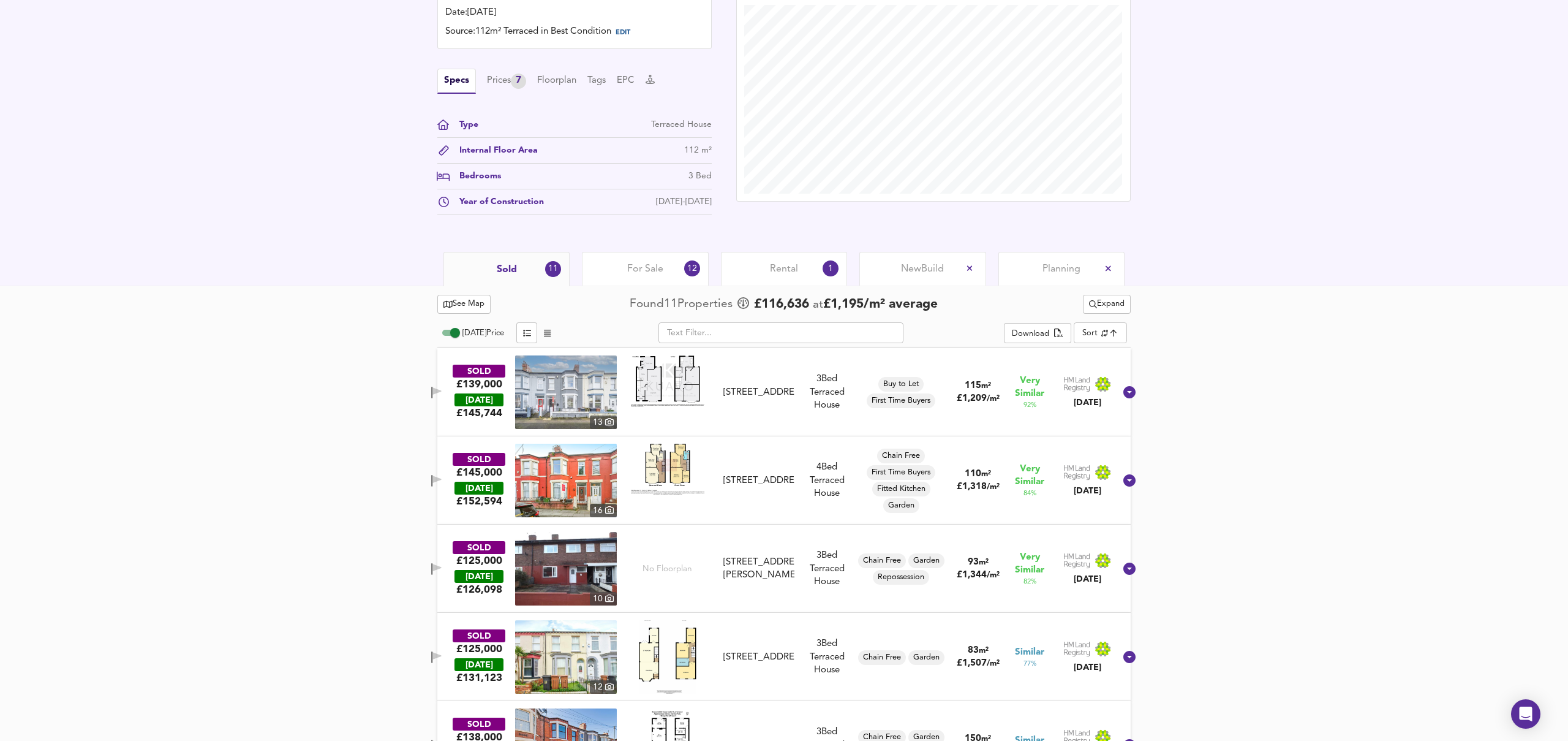
click at [782, 268] on span "Rental" at bounding box center [784, 269] width 28 height 13
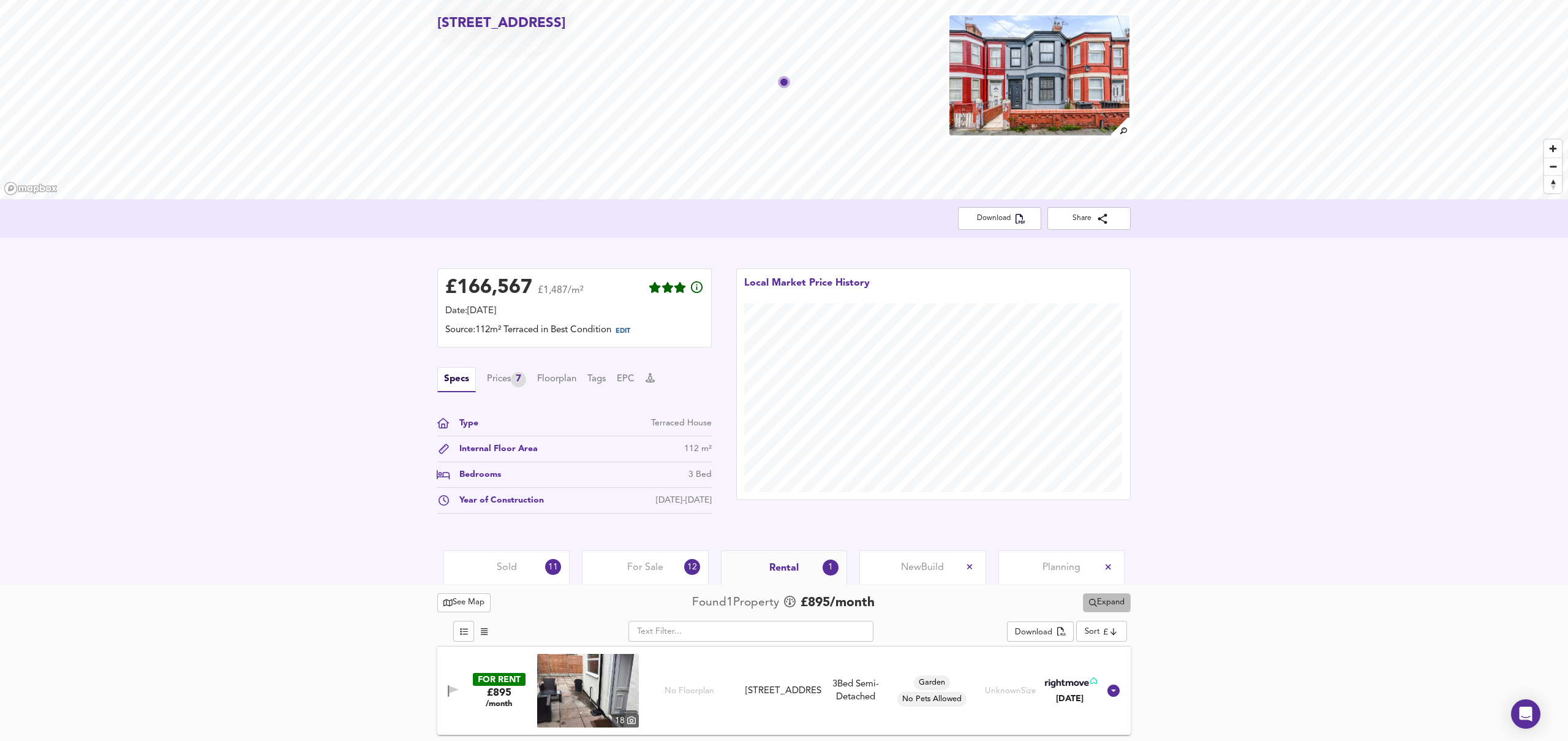
click at [1091, 601] on icon "split button" at bounding box center [1093, 603] width 8 height 8
click at [1095, 624] on li "¼ mile ½ mile" at bounding box center [1106, 626] width 115 height 20
click at [515, 561] on span "Sold" at bounding box center [507, 567] width 21 height 13
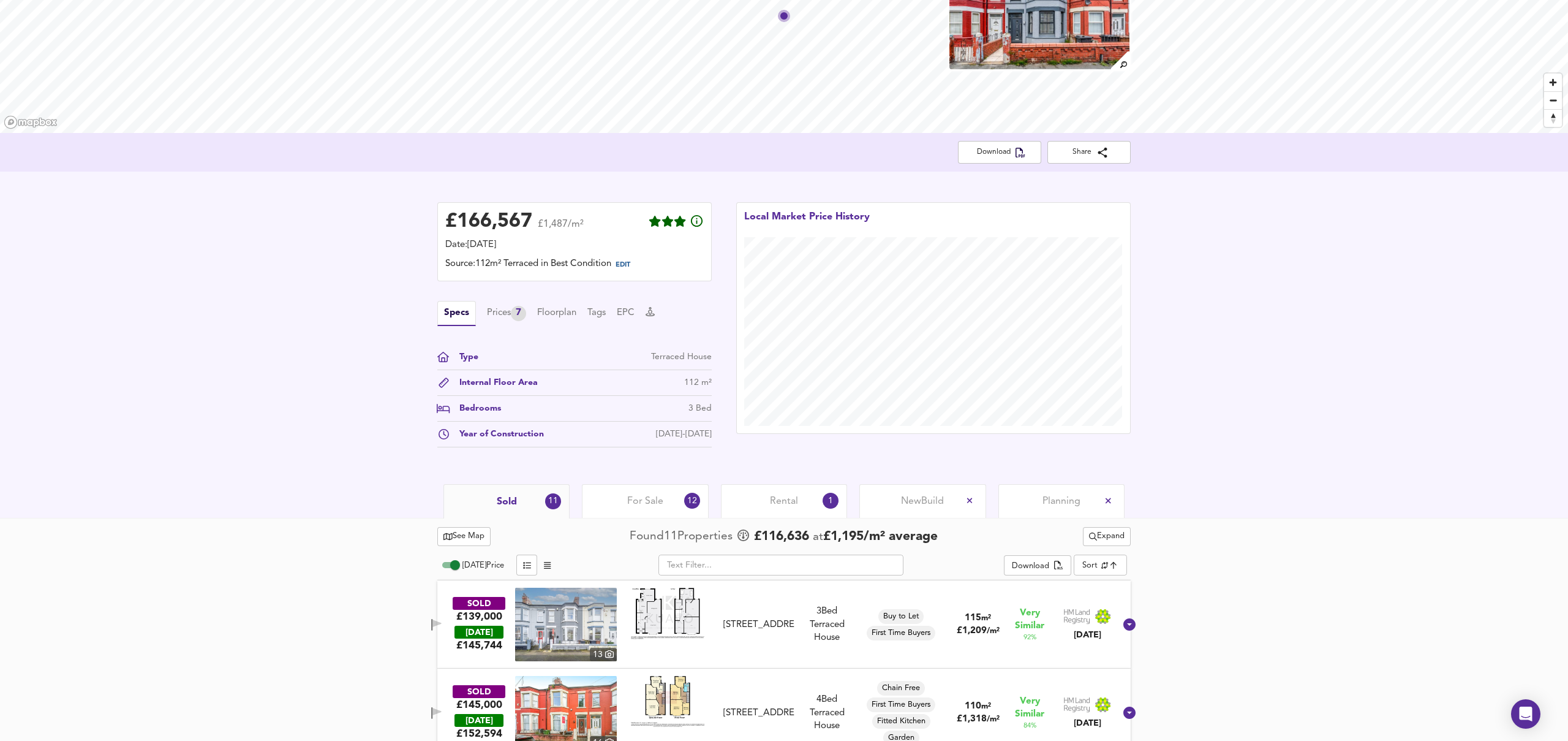
scroll to position [136, 0]
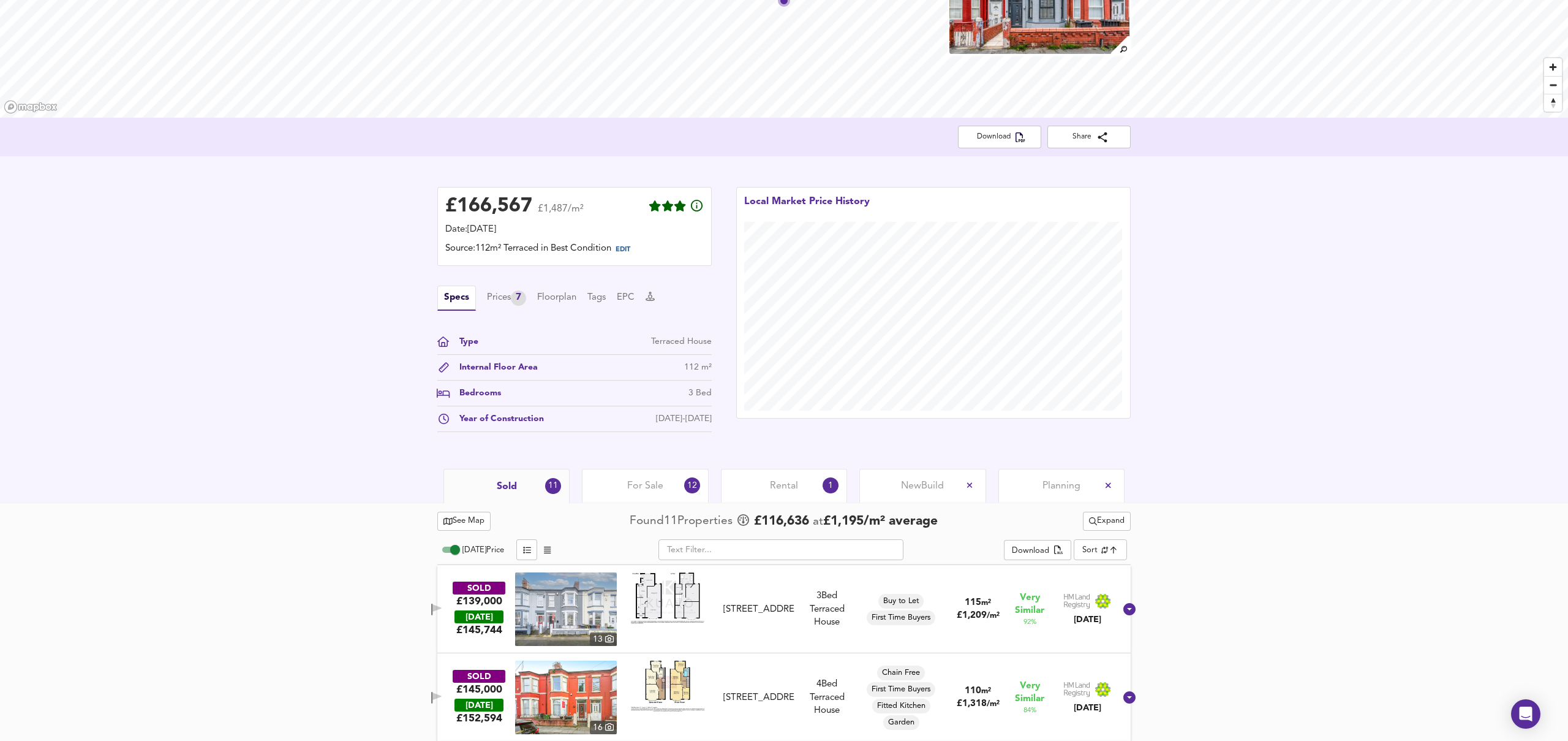
click at [654, 486] on span "For Sale" at bounding box center [646, 486] width 36 height 13
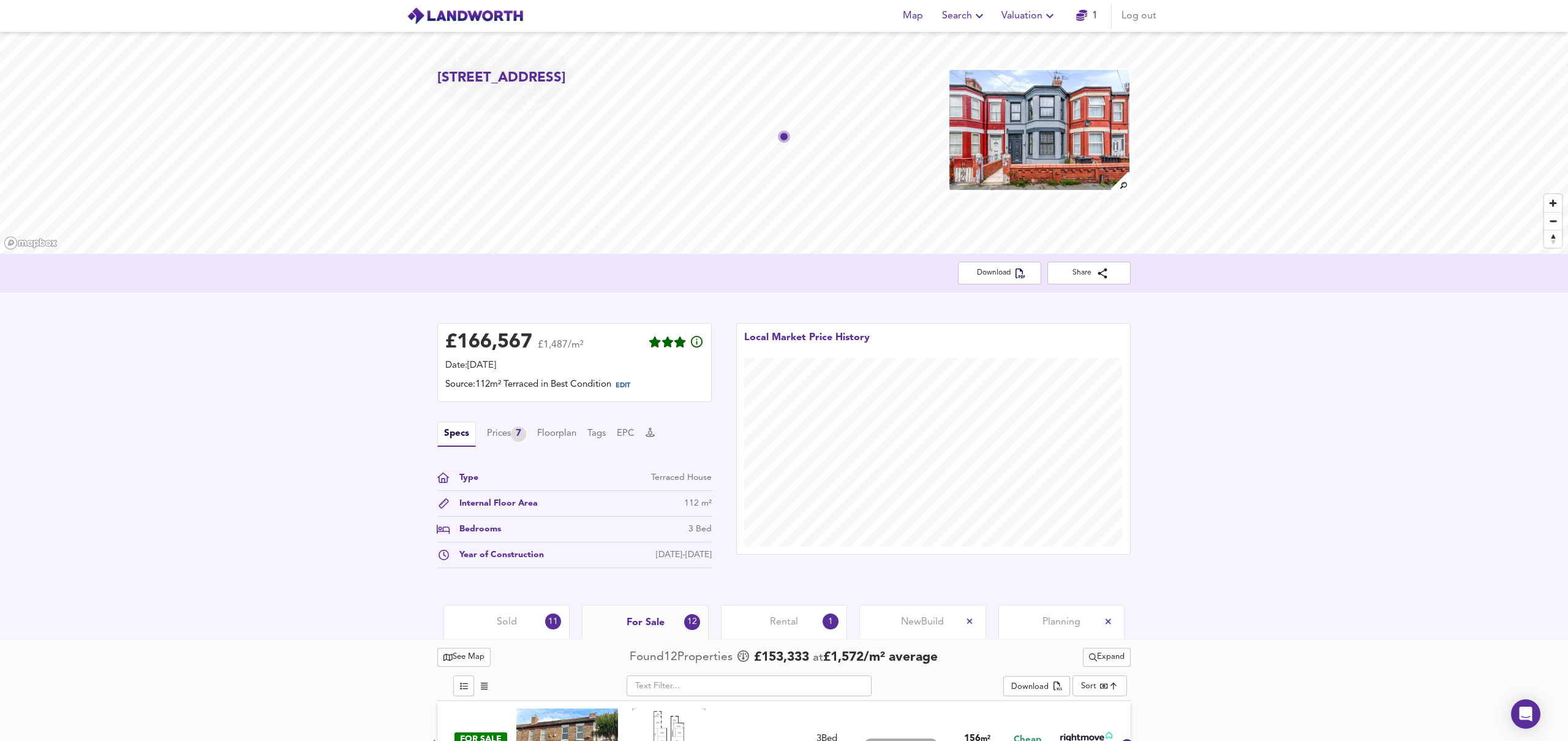
click at [793, 616] on span "Rental" at bounding box center [784, 622] width 28 height 13
